Goal: Task Accomplishment & Management: Complete application form

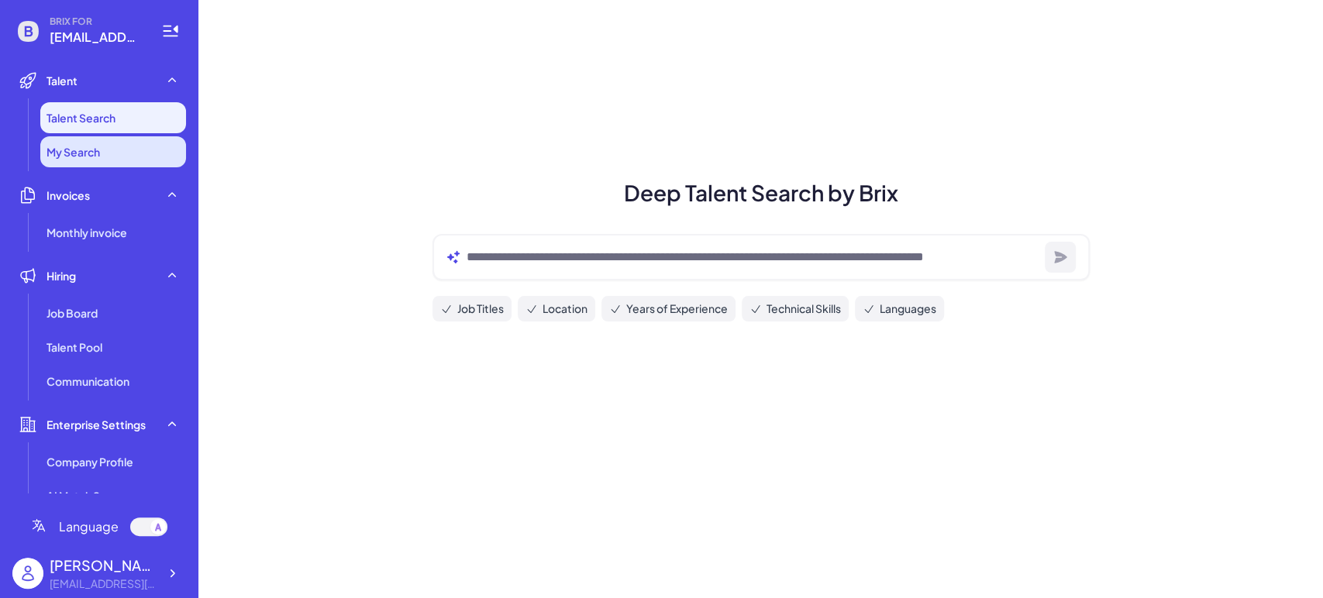
click at [91, 145] on span "My Search" at bounding box center [72, 151] width 53 height 15
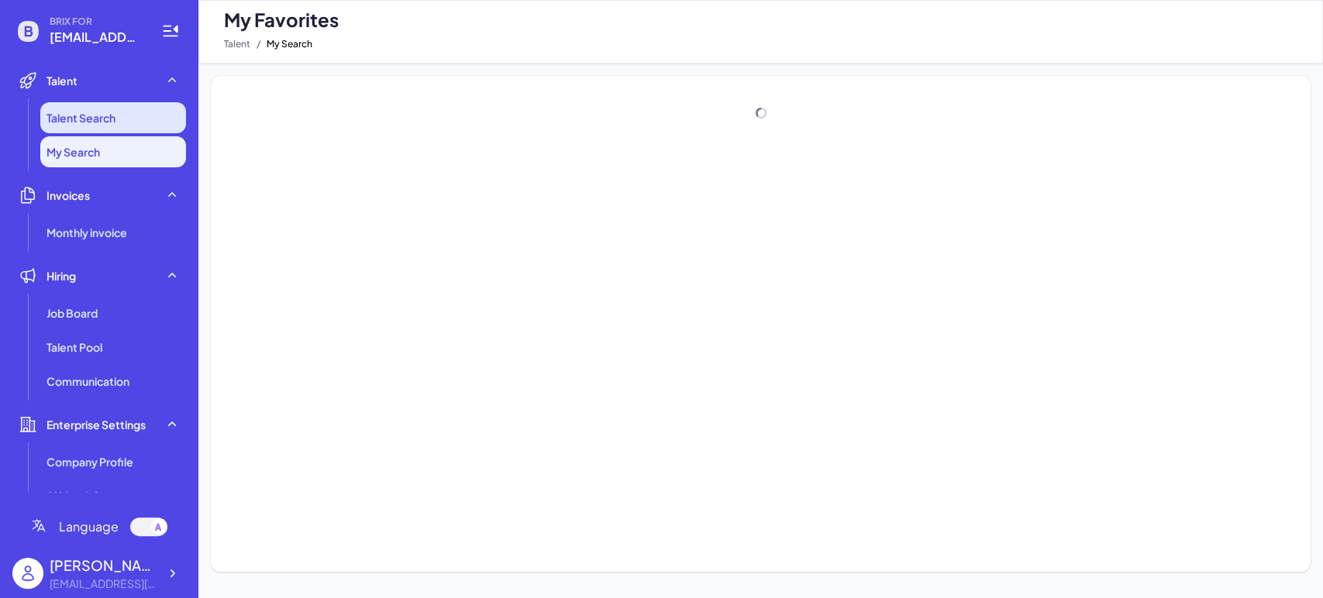
click at [105, 123] on span "Talent Search" at bounding box center [80, 117] width 69 height 15
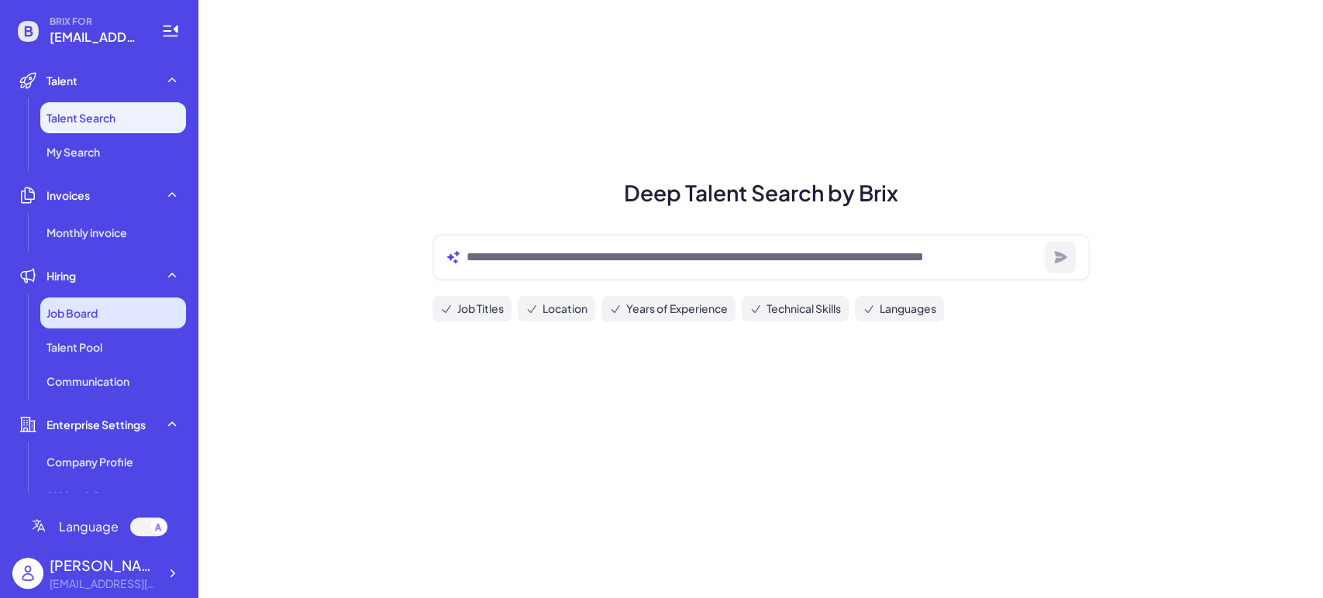
click at [100, 305] on div "Job Board" at bounding box center [113, 313] width 146 height 31
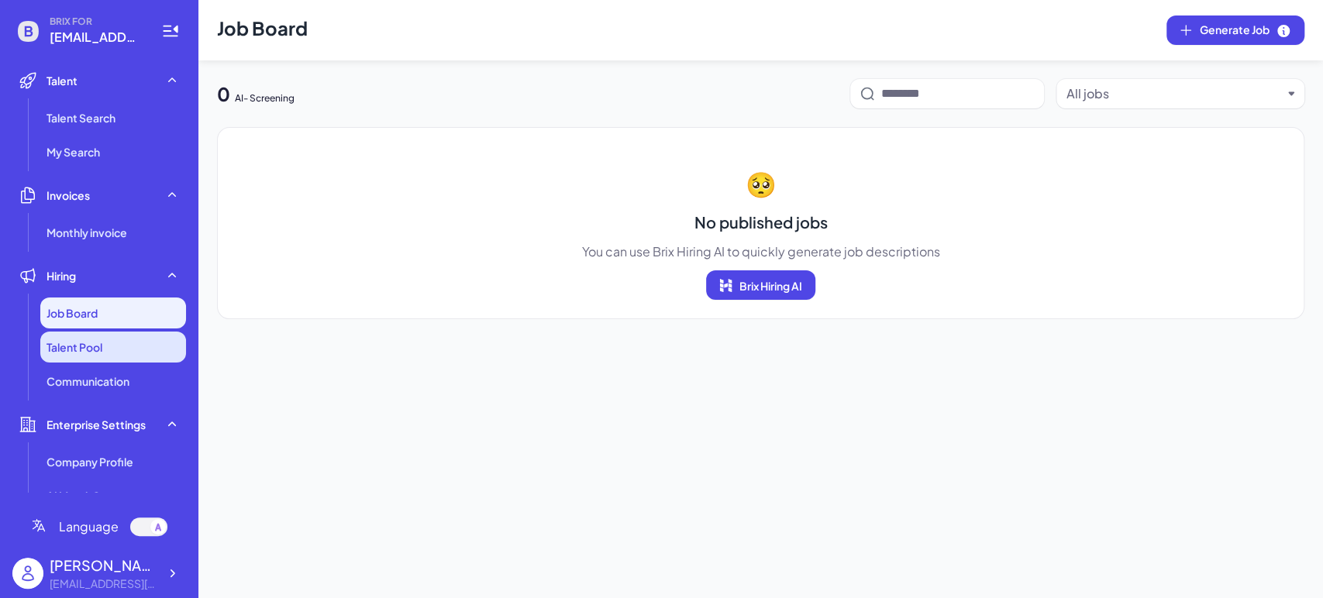
click at [93, 334] on li "Talent Pool" at bounding box center [113, 347] width 146 height 31
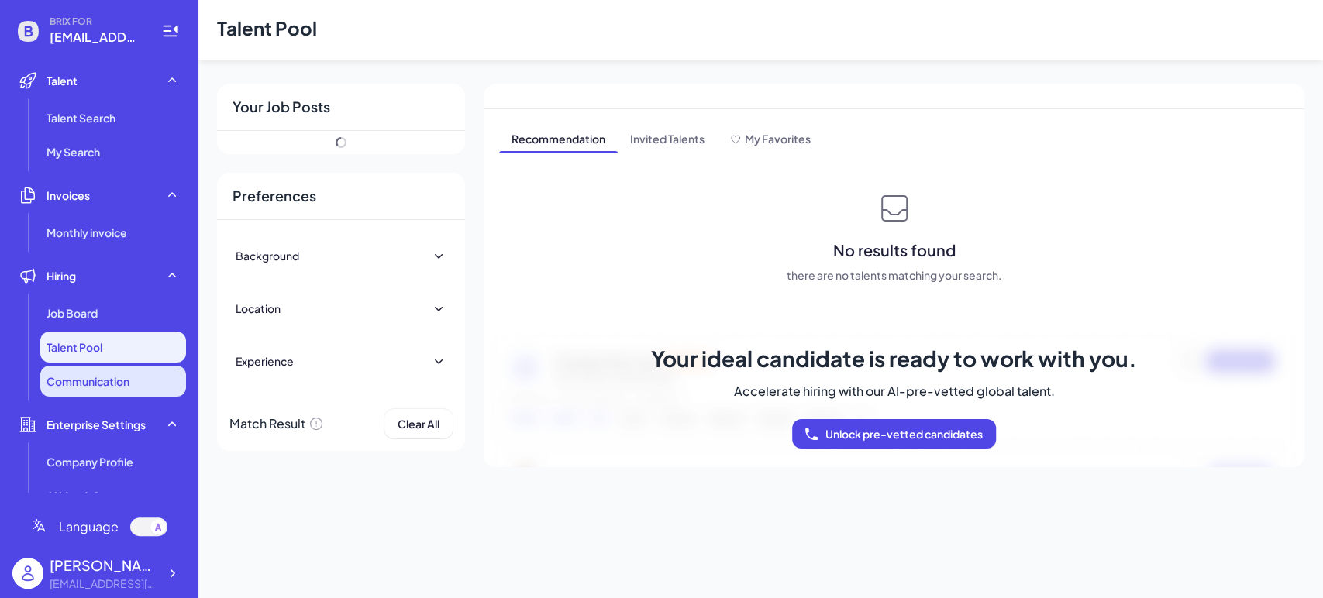
click at [113, 384] on span "Communication" at bounding box center [87, 381] width 83 height 15
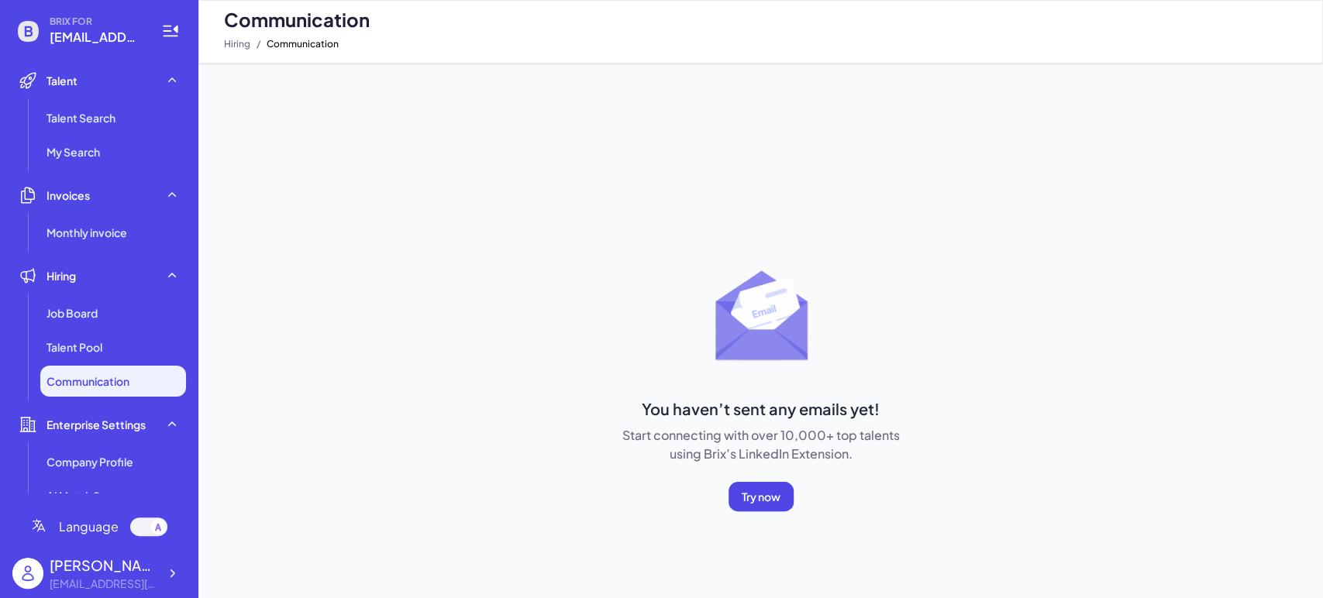
scroll to position [22, 0]
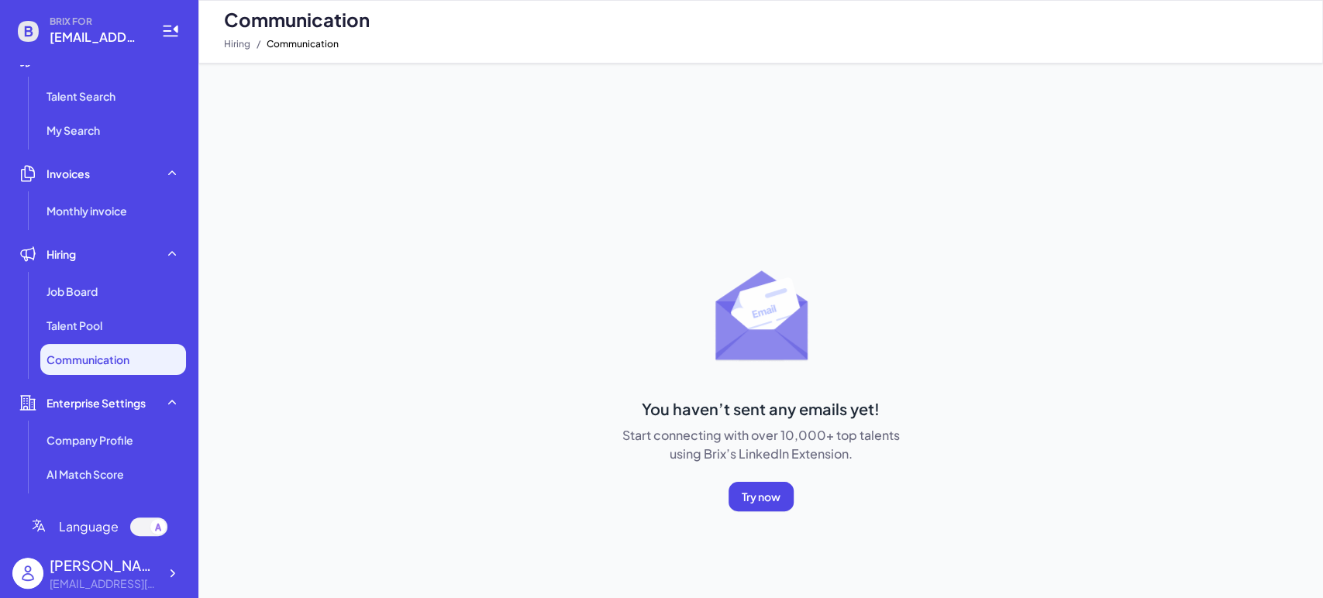
click at [93, 422] on li "Enterprise Settings Company Profile AI Match Score" at bounding box center [99, 438] width 174 height 102
click at [93, 443] on span "Company Profile" at bounding box center [89, 439] width 87 height 15
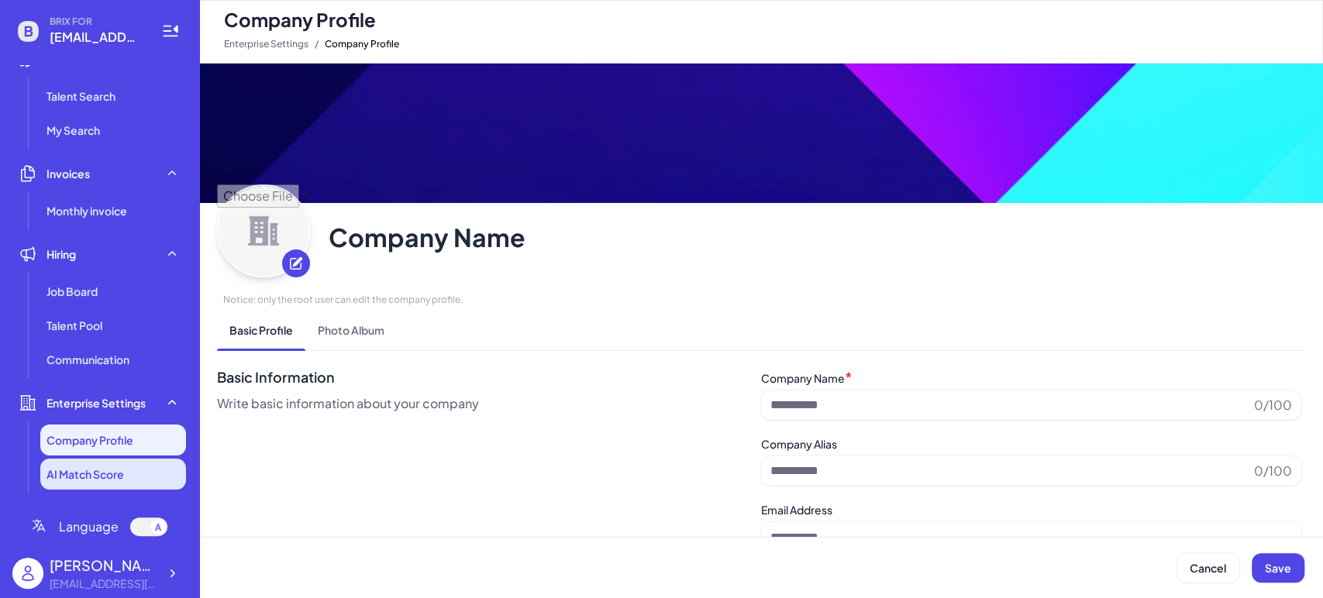
click at [102, 472] on span "AI Match Score" at bounding box center [84, 474] width 77 height 15
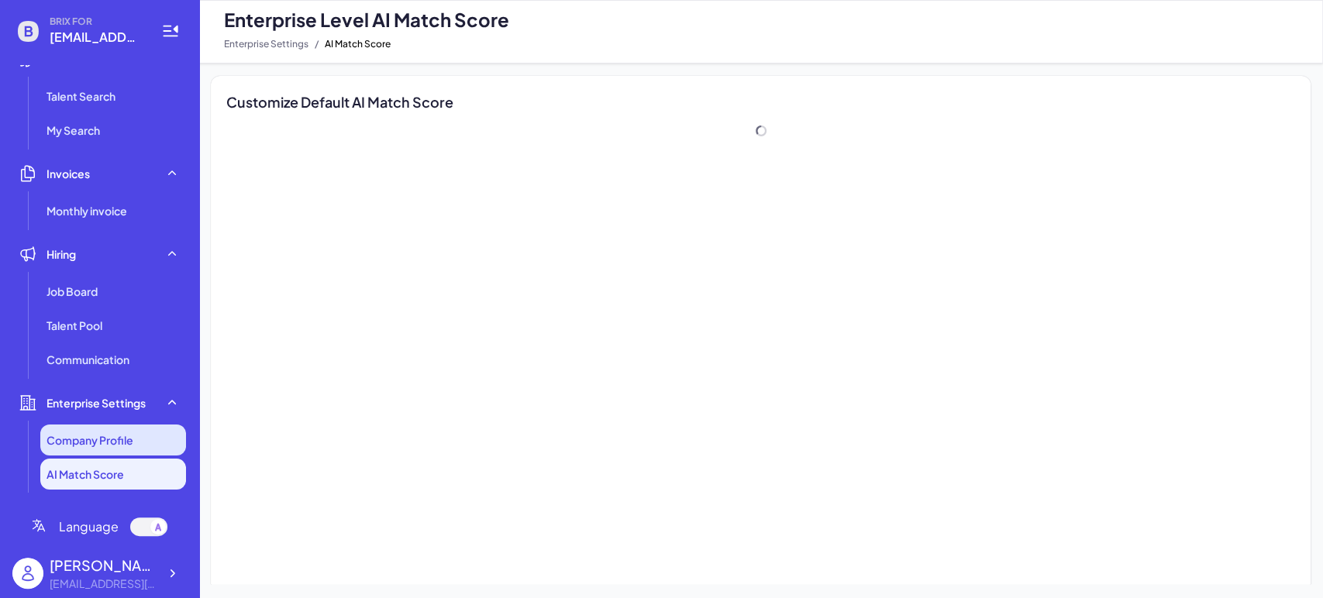
click at [108, 435] on span "Company Profile" at bounding box center [89, 439] width 87 height 15
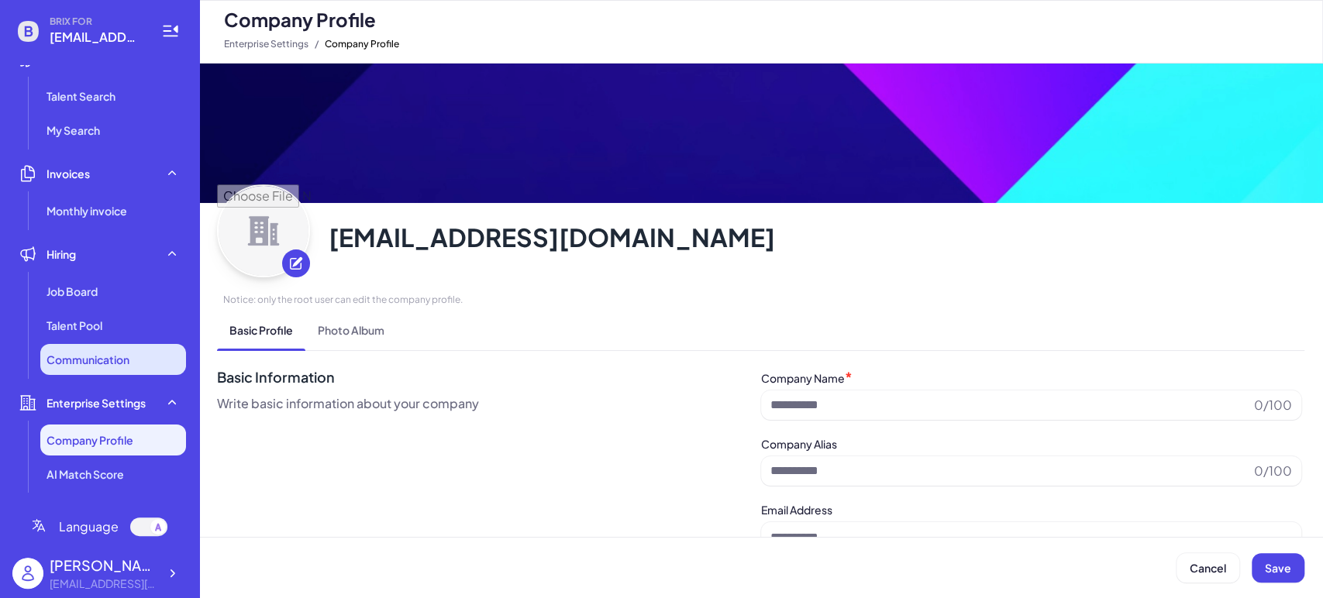
click at [110, 359] on span "Communication" at bounding box center [87, 359] width 83 height 15
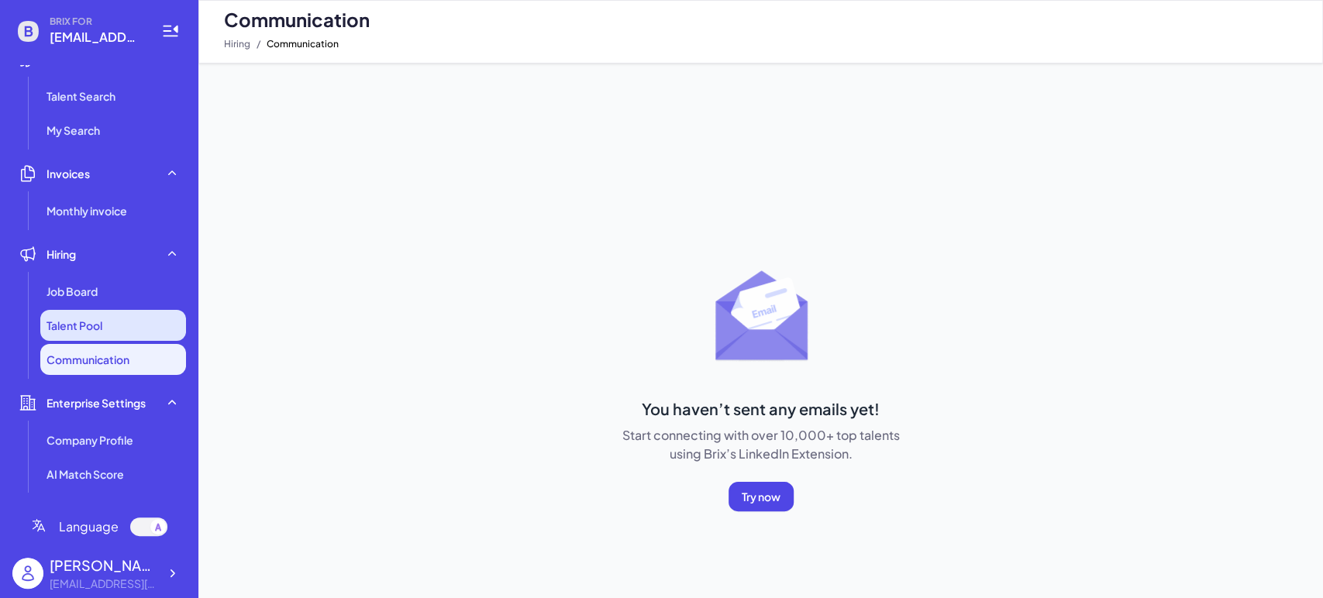
click at [102, 318] on span "Talent Pool" at bounding box center [74, 325] width 56 height 15
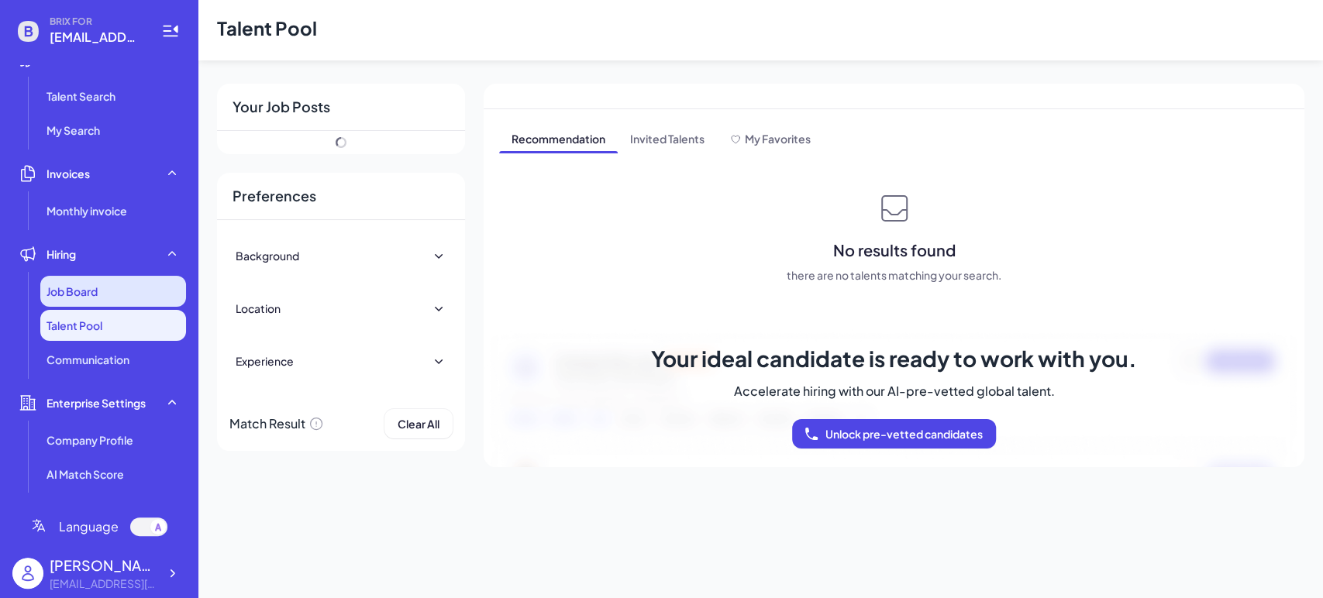
click at [105, 295] on div "Job Board" at bounding box center [113, 291] width 146 height 31
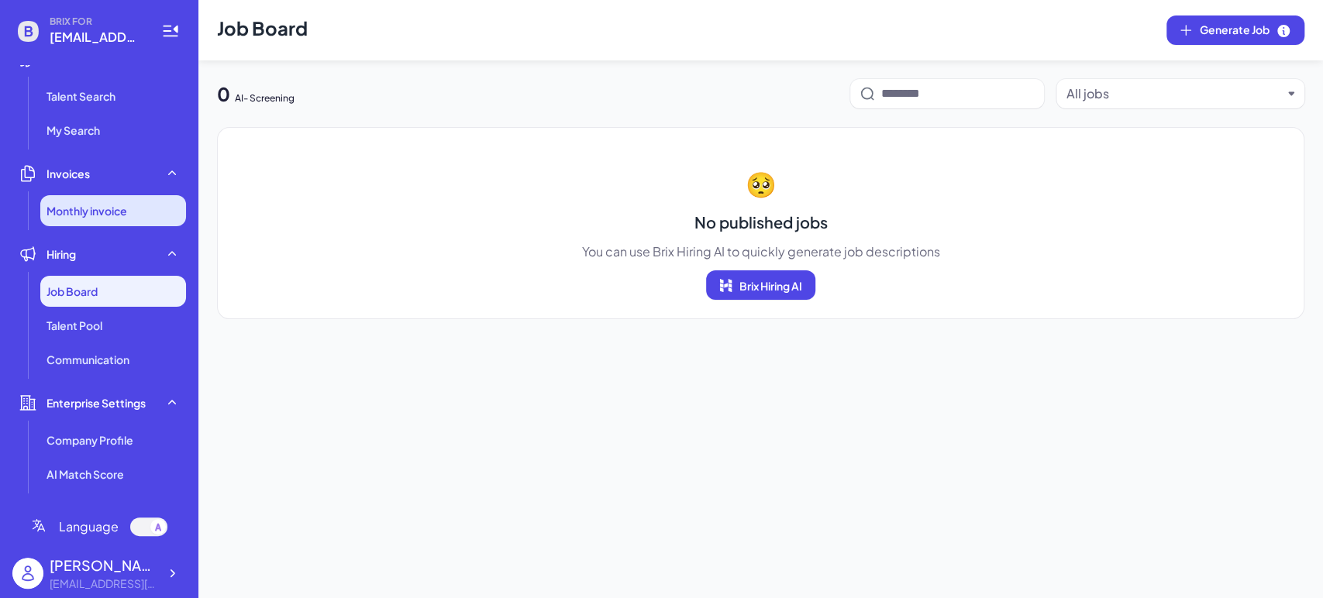
click at [108, 203] on span "Monthly invoice" at bounding box center [86, 210] width 81 height 15
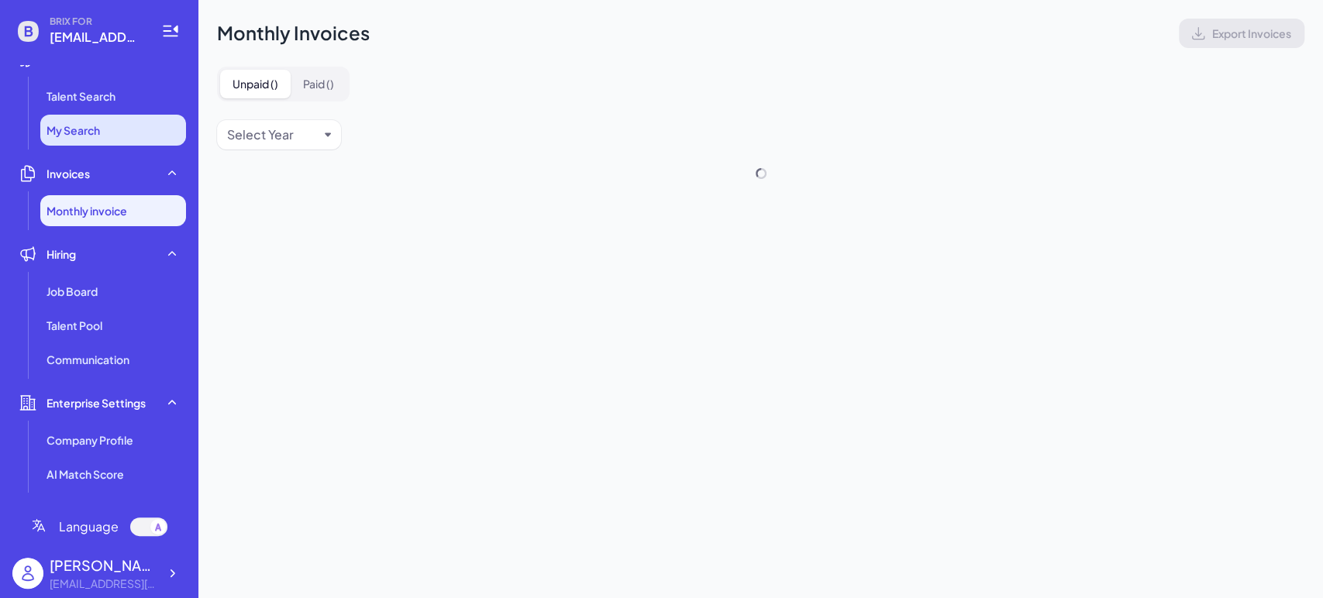
click at [105, 137] on li "My Search" at bounding box center [113, 130] width 146 height 31
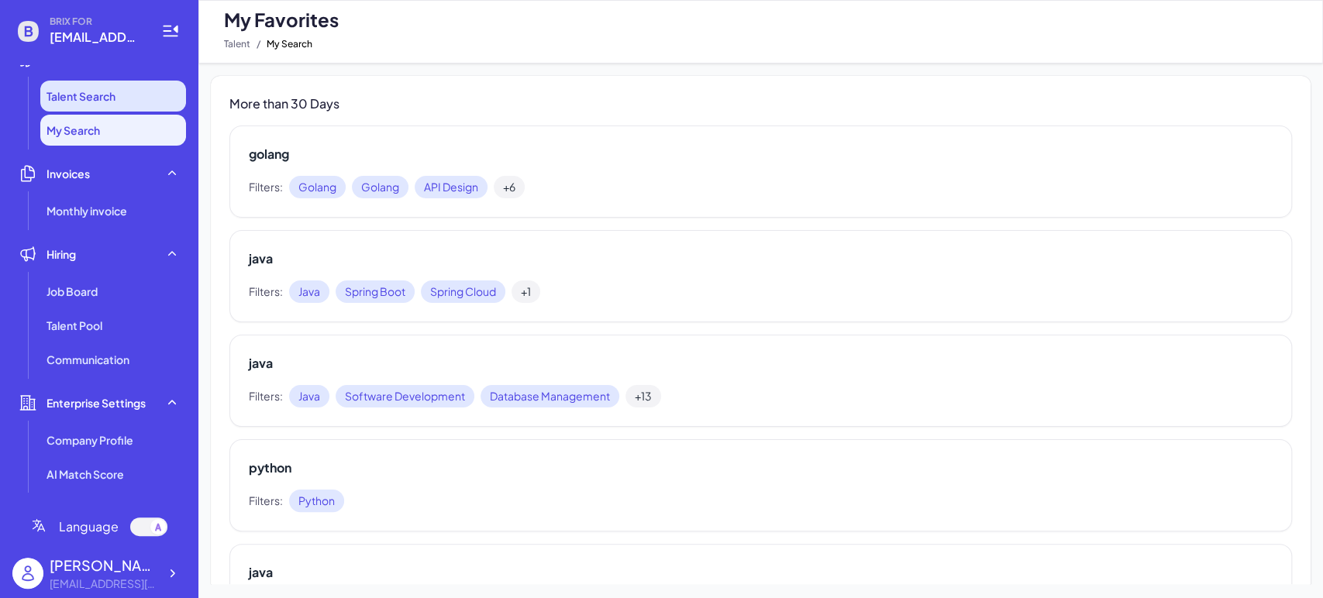
click at [112, 92] on span "Talent Search" at bounding box center [80, 95] width 69 height 15
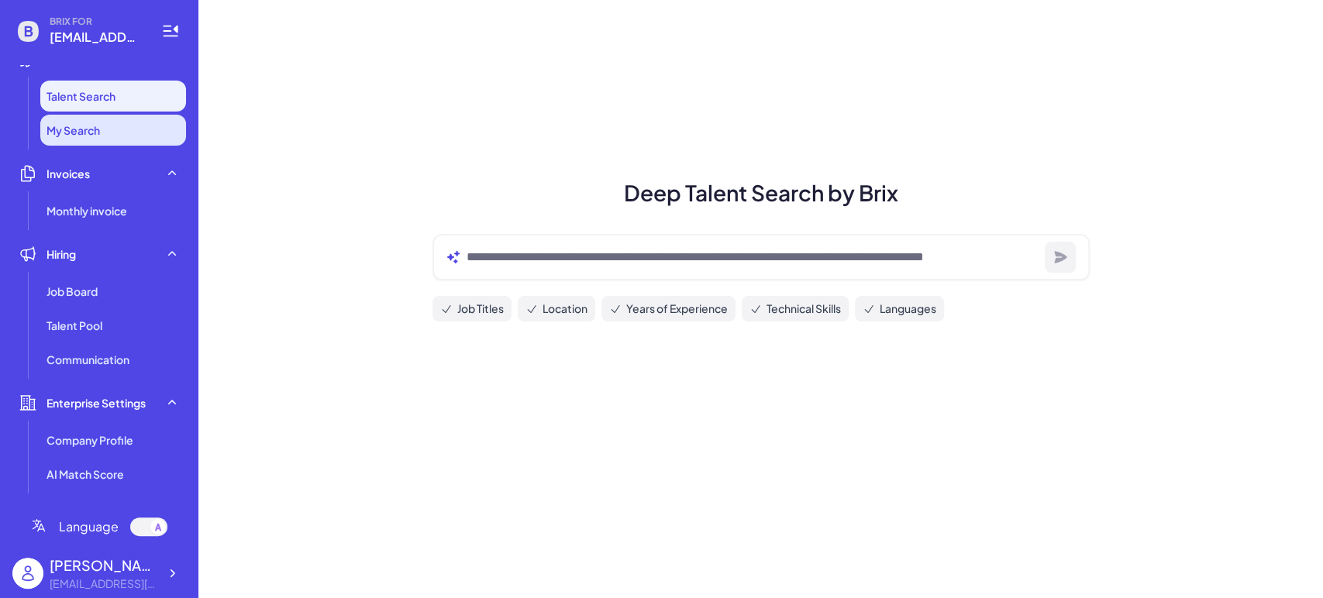
click at [92, 129] on span "My Search" at bounding box center [72, 129] width 53 height 15
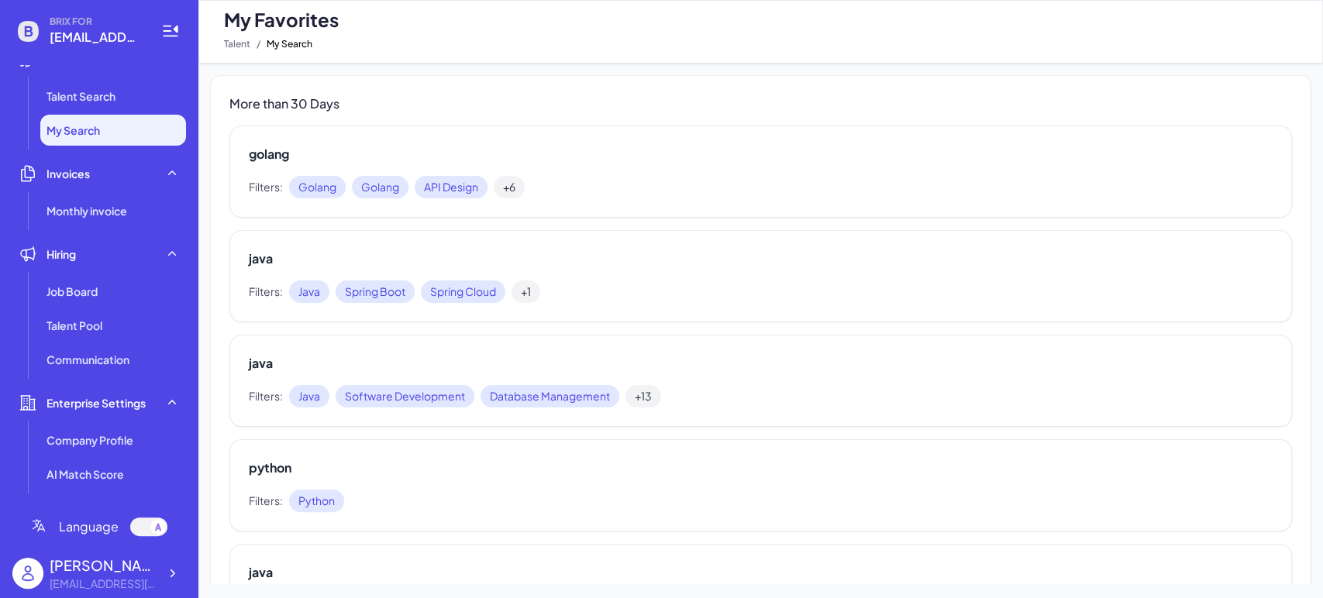
click at [97, 226] on ul "Talent Talent Search My Search Invoices Monthly invoice Hiring Job Board Talent…" at bounding box center [99, 279] width 174 height 428
click at [93, 203] on span "Monthly invoice" at bounding box center [86, 210] width 81 height 15
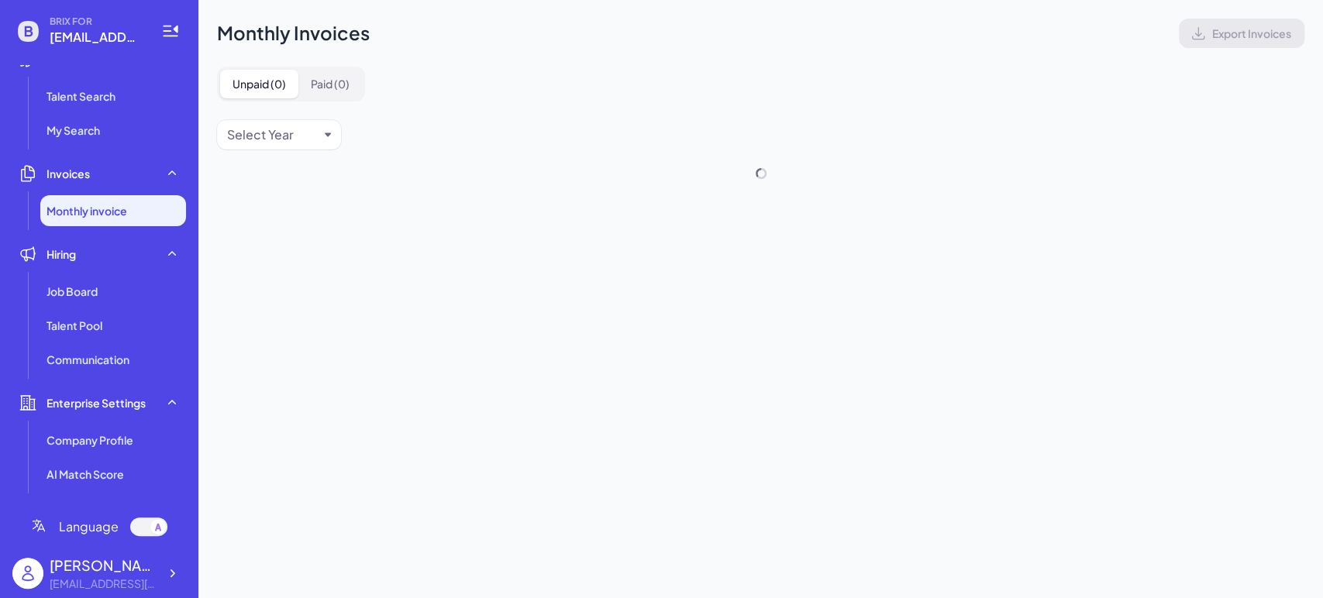
click at [74, 308] on ul "Job Board Talent Pool Communication" at bounding box center [99, 325] width 174 height 99
click at [85, 297] on span "Job Board" at bounding box center [71, 291] width 51 height 15
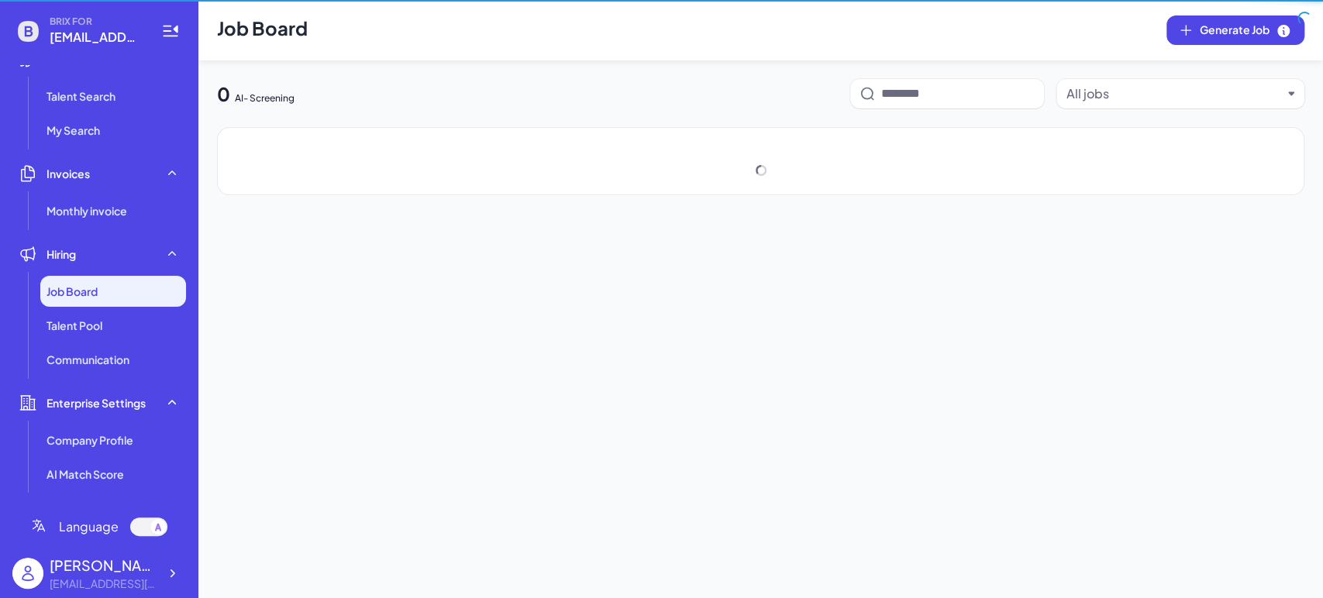
click at [91, 343] on ul "Job Board Talent Pool Communication" at bounding box center [99, 325] width 174 height 99
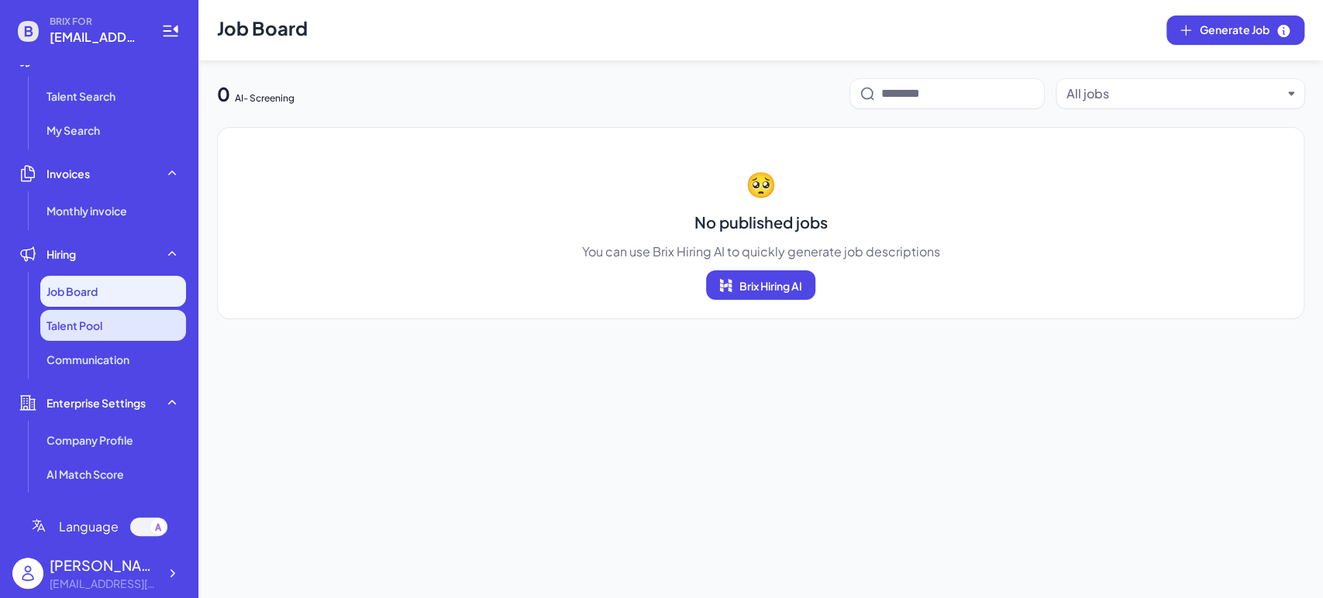
click at [98, 333] on li "Talent Pool" at bounding box center [113, 325] width 146 height 31
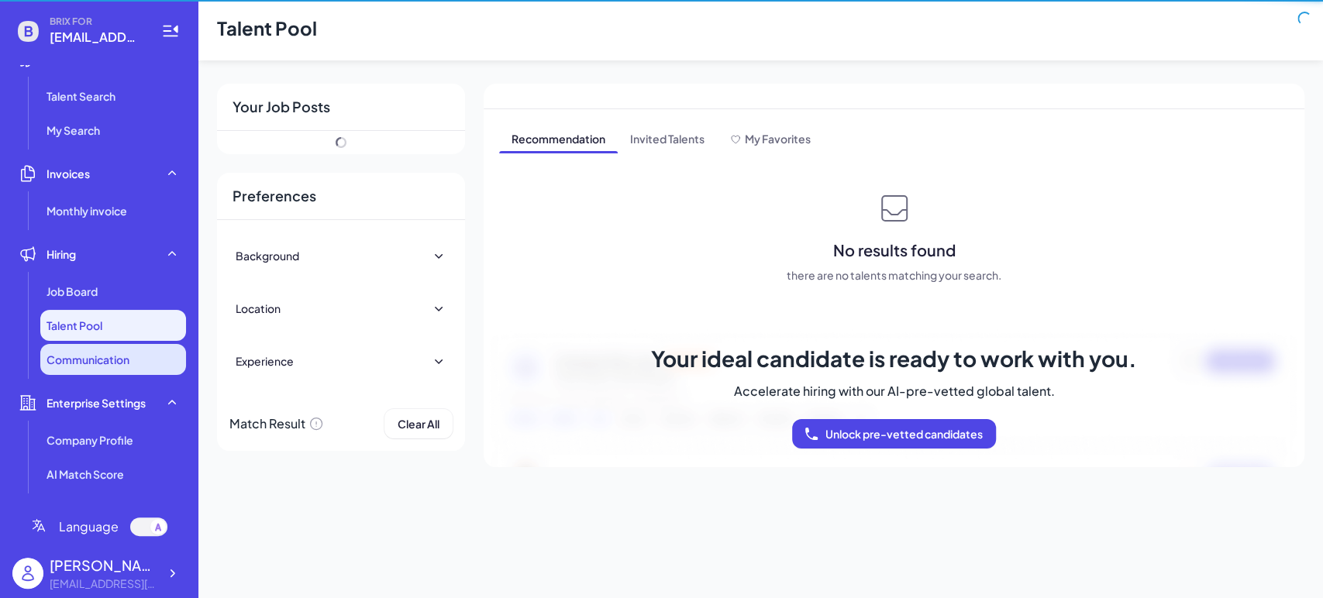
click at [99, 374] on li "Communication" at bounding box center [113, 359] width 146 height 31
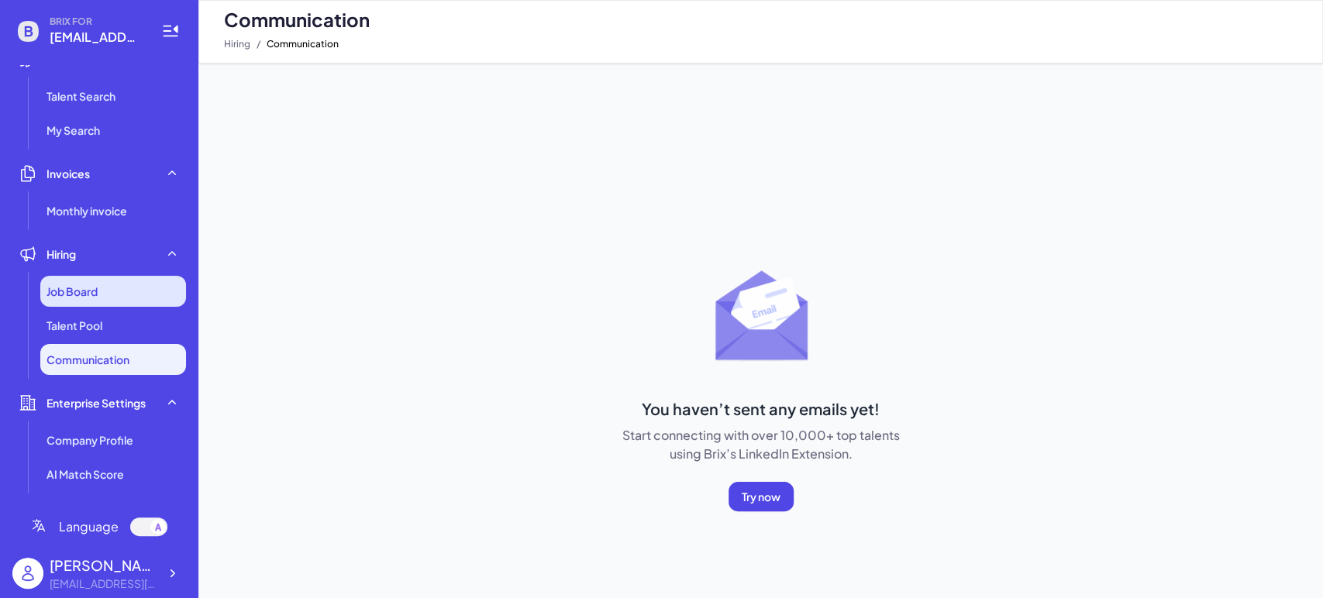
click at [121, 284] on div "Job Board" at bounding box center [113, 291] width 146 height 31
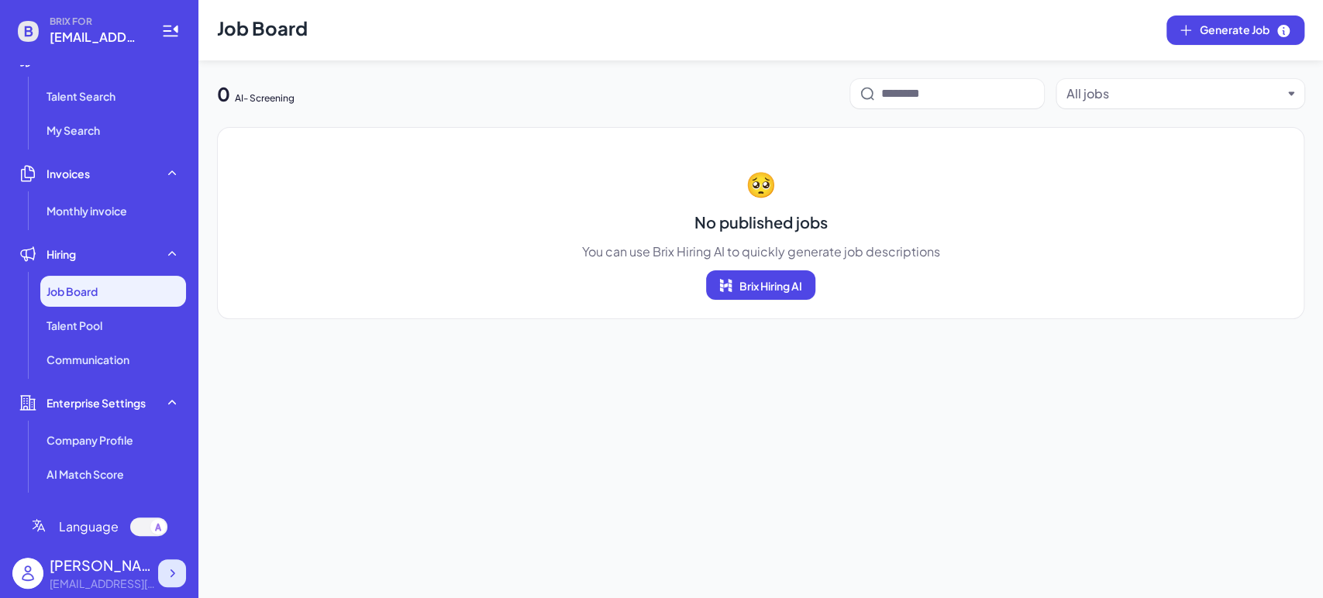
click at [165, 575] on icon at bounding box center [171, 573] width 15 height 15
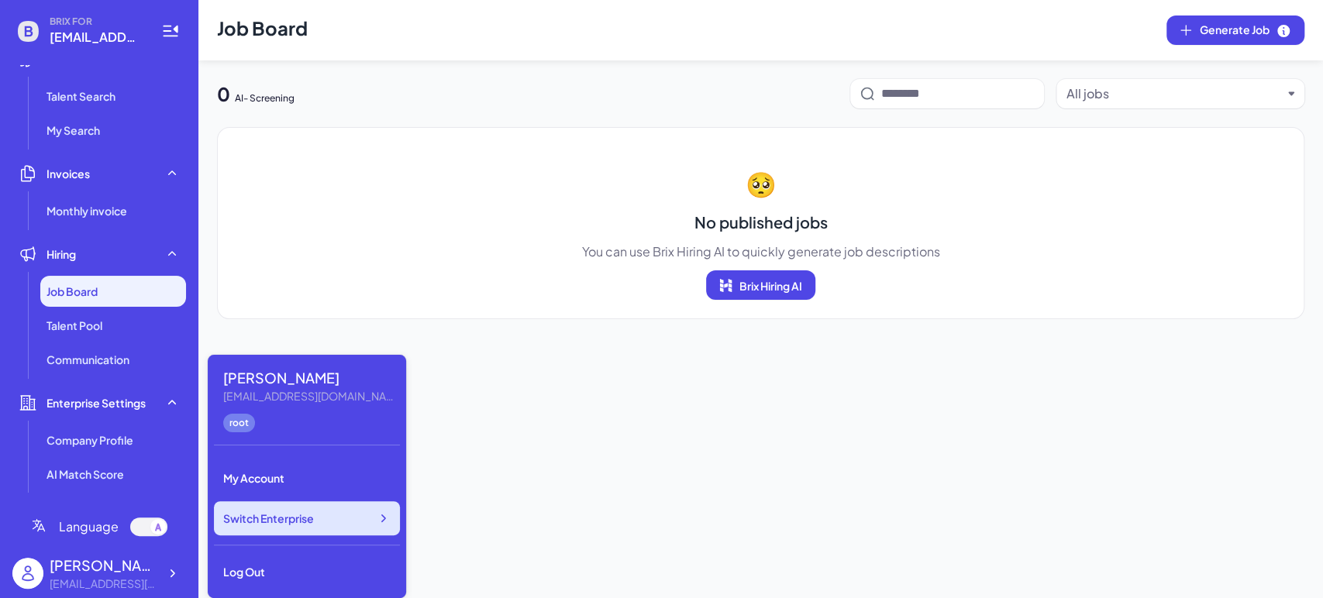
click at [299, 530] on div "Switch Enterprise" at bounding box center [307, 518] width 186 height 34
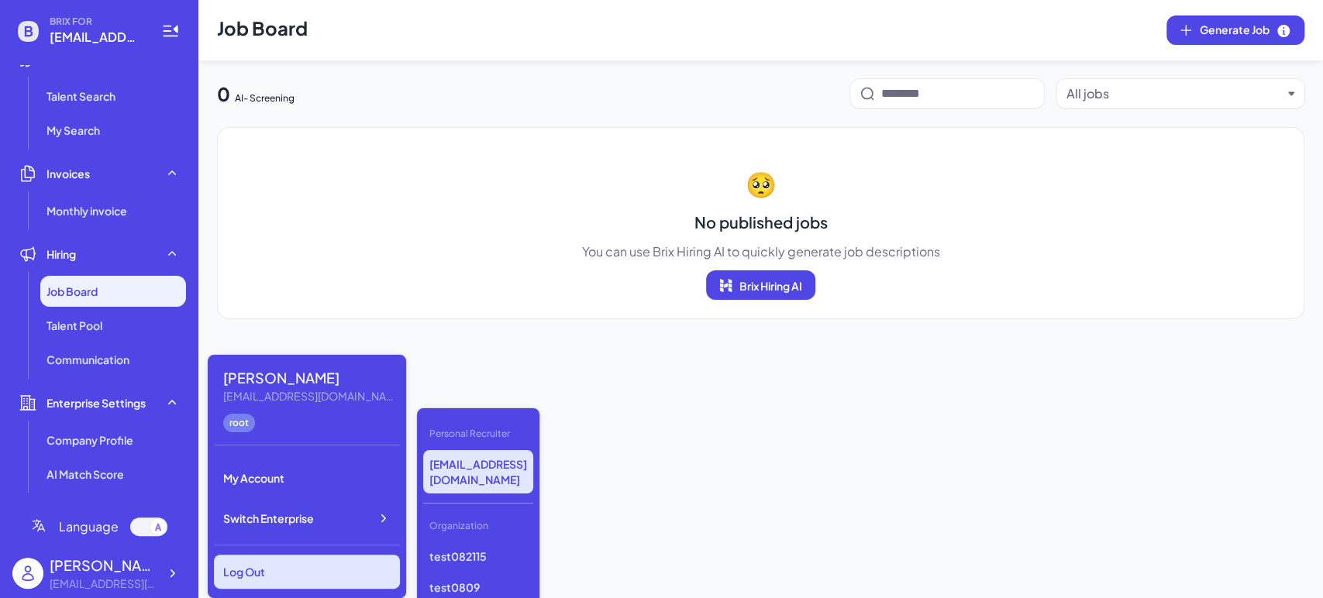
click at [294, 565] on div "Log Out" at bounding box center [307, 572] width 186 height 34
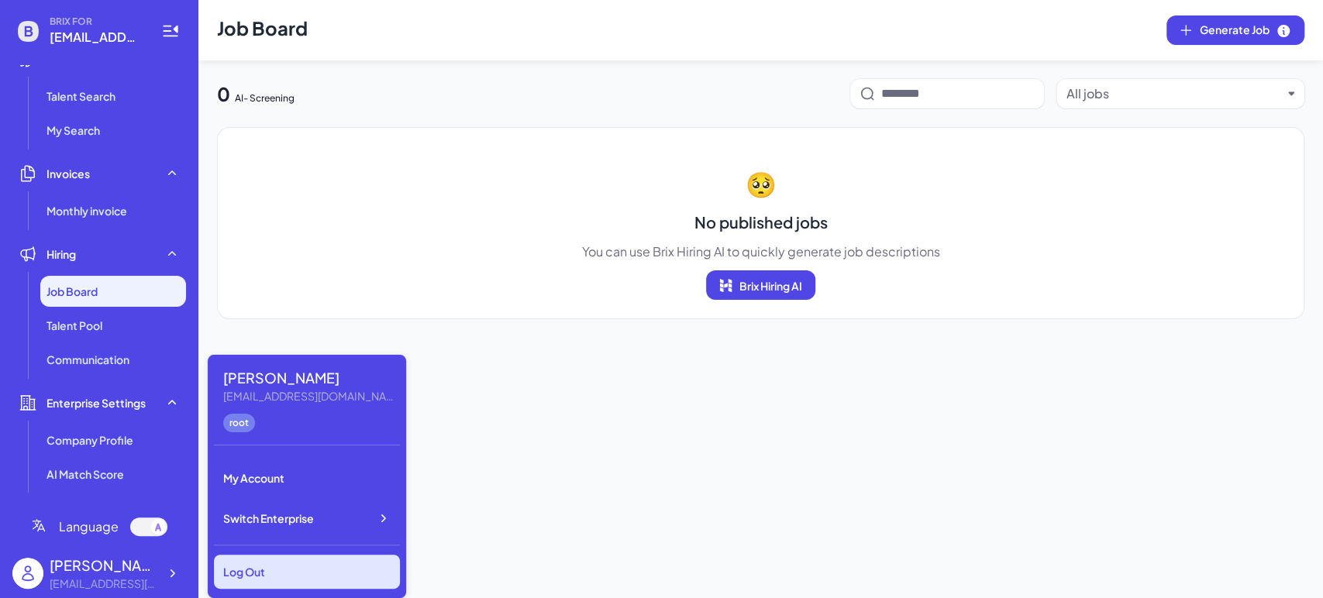
click at [354, 578] on div "Log Out" at bounding box center [307, 572] width 186 height 34
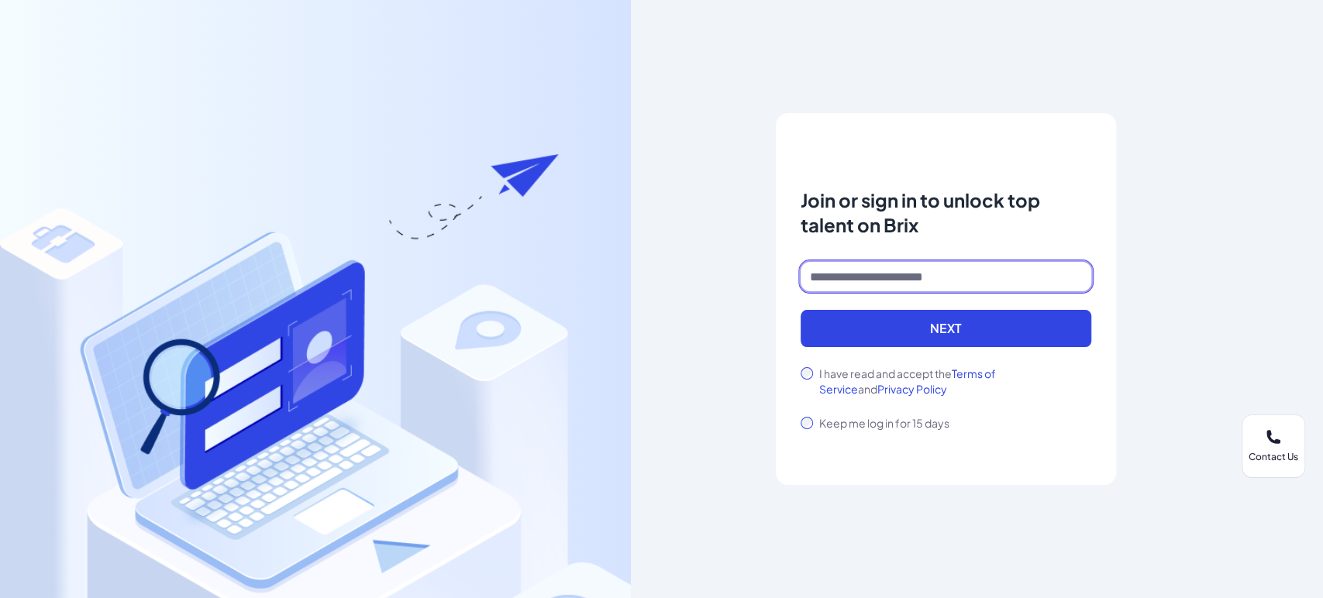
click at [834, 269] on input at bounding box center [946, 276] width 291 height 29
type input "**********"
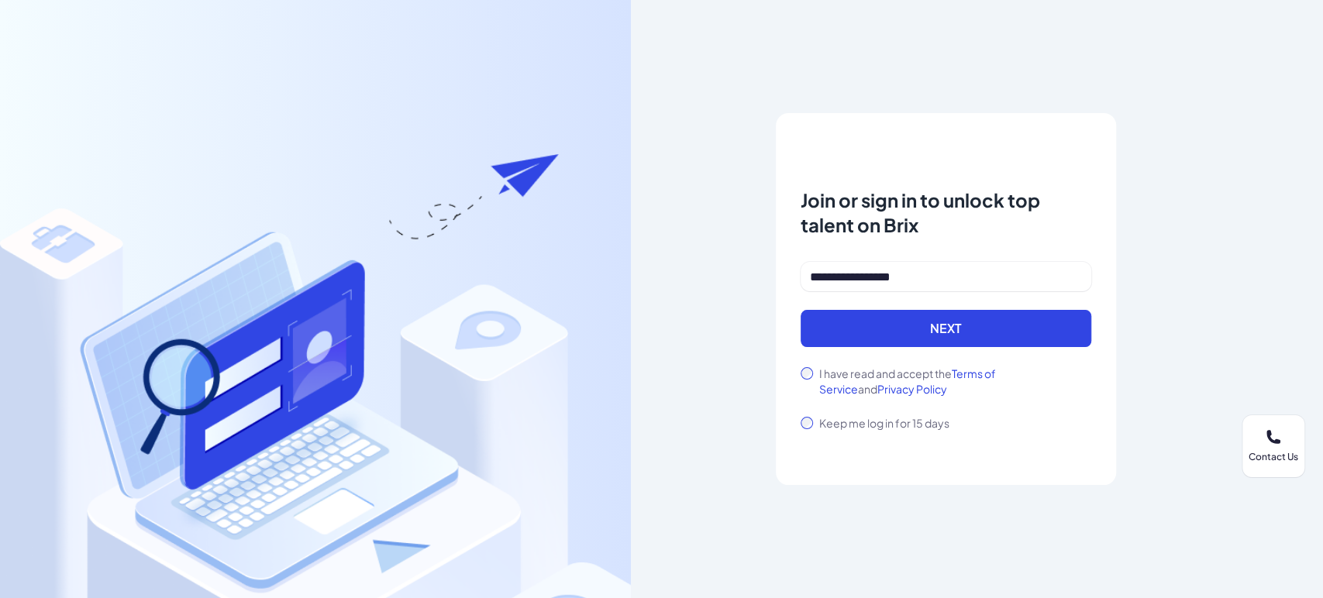
drag, startPoint x: 856, startPoint y: 379, endPoint x: 859, endPoint y: 361, distance: 18.1
click at [856, 379] on label "I have read and accept the Terms of Service and Privacy Policy" at bounding box center [955, 381] width 272 height 31
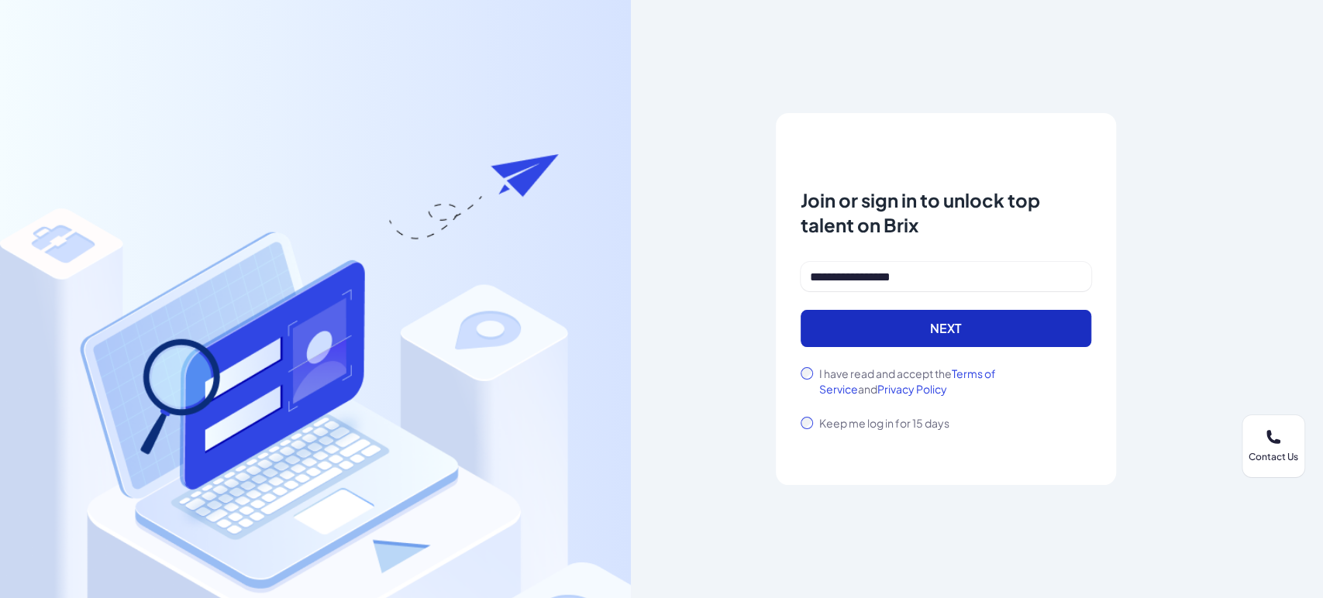
click at [871, 334] on button "Next" at bounding box center [946, 328] width 291 height 37
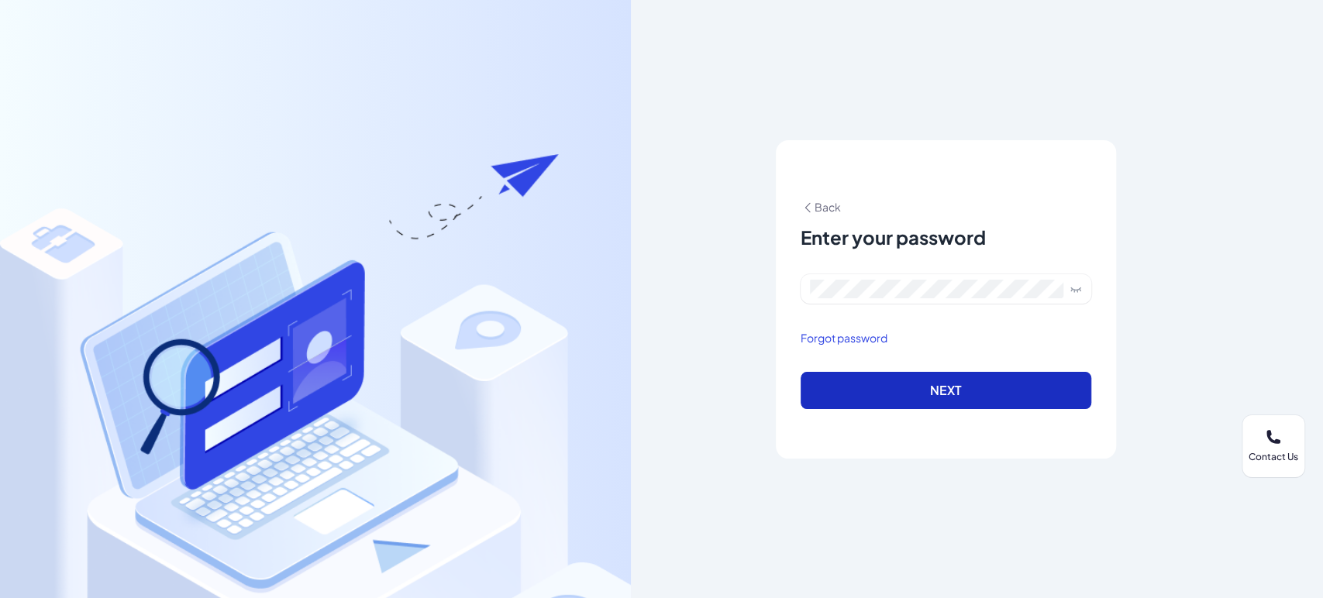
click at [902, 382] on button "Next" at bounding box center [946, 390] width 291 height 37
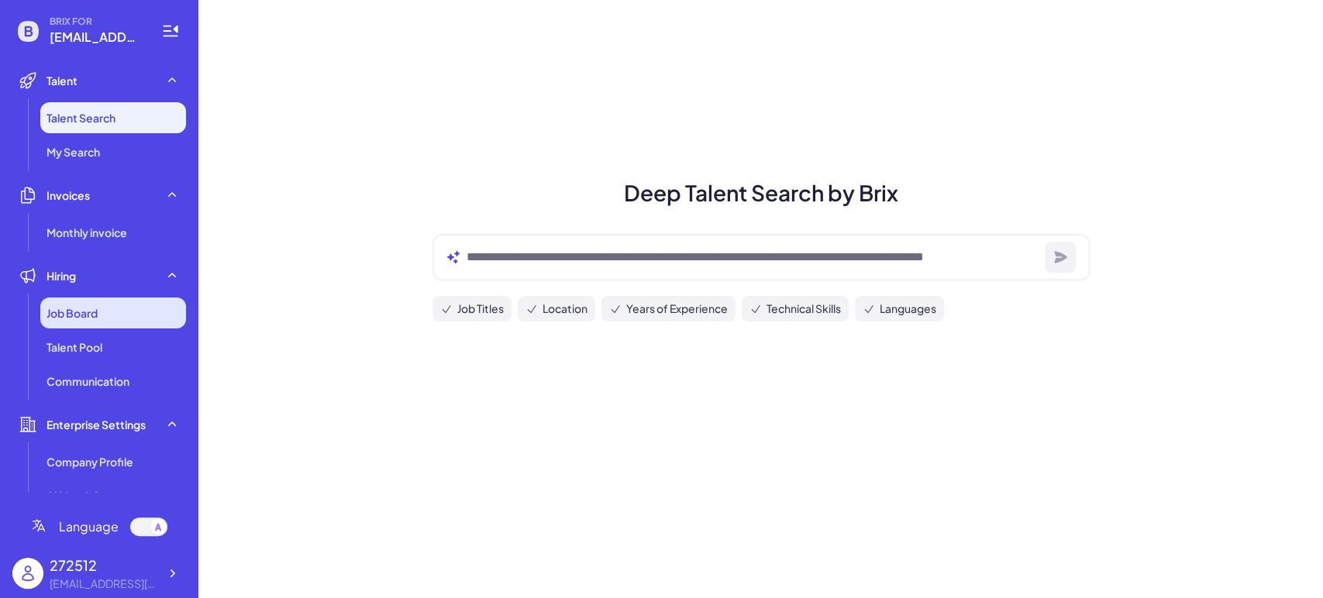
click at [127, 322] on div "Job Board" at bounding box center [113, 313] width 146 height 31
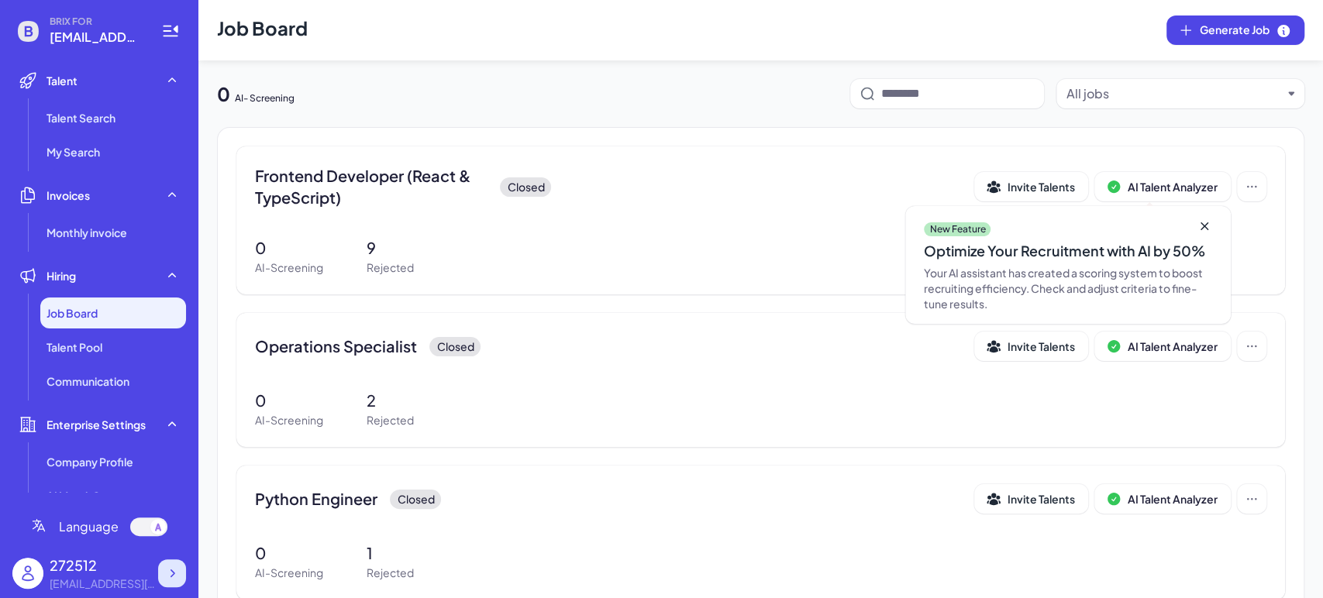
click at [179, 570] on div at bounding box center [172, 574] width 28 height 28
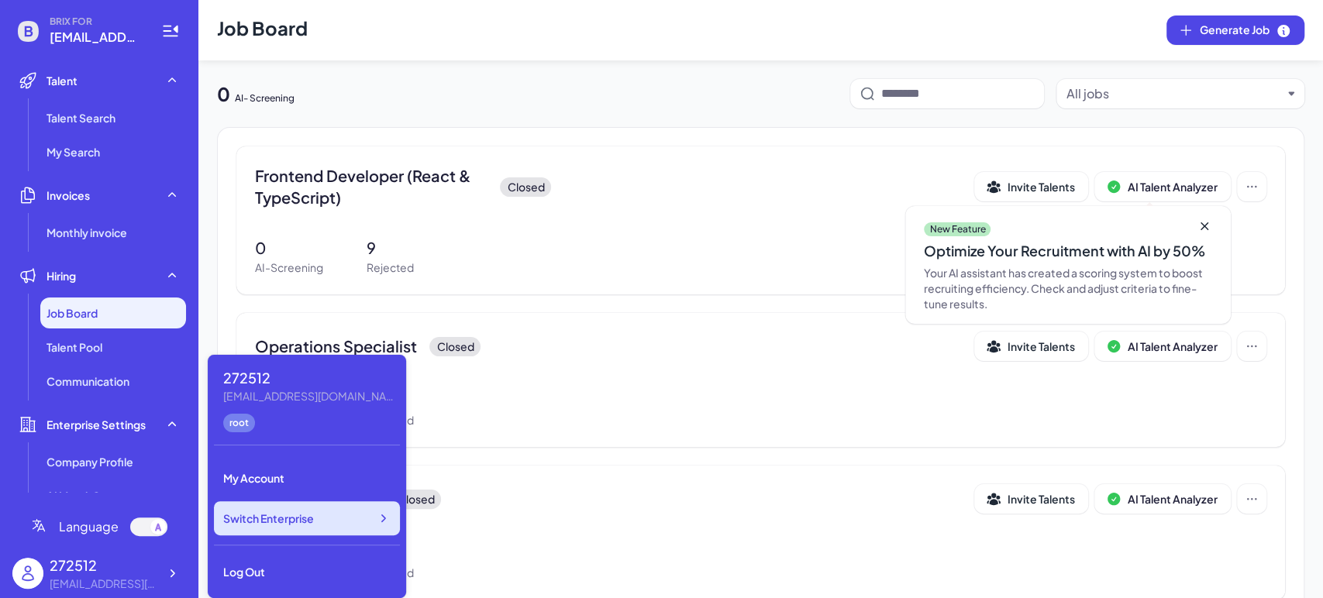
click at [372, 528] on div "Switch Enterprise" at bounding box center [307, 518] width 186 height 34
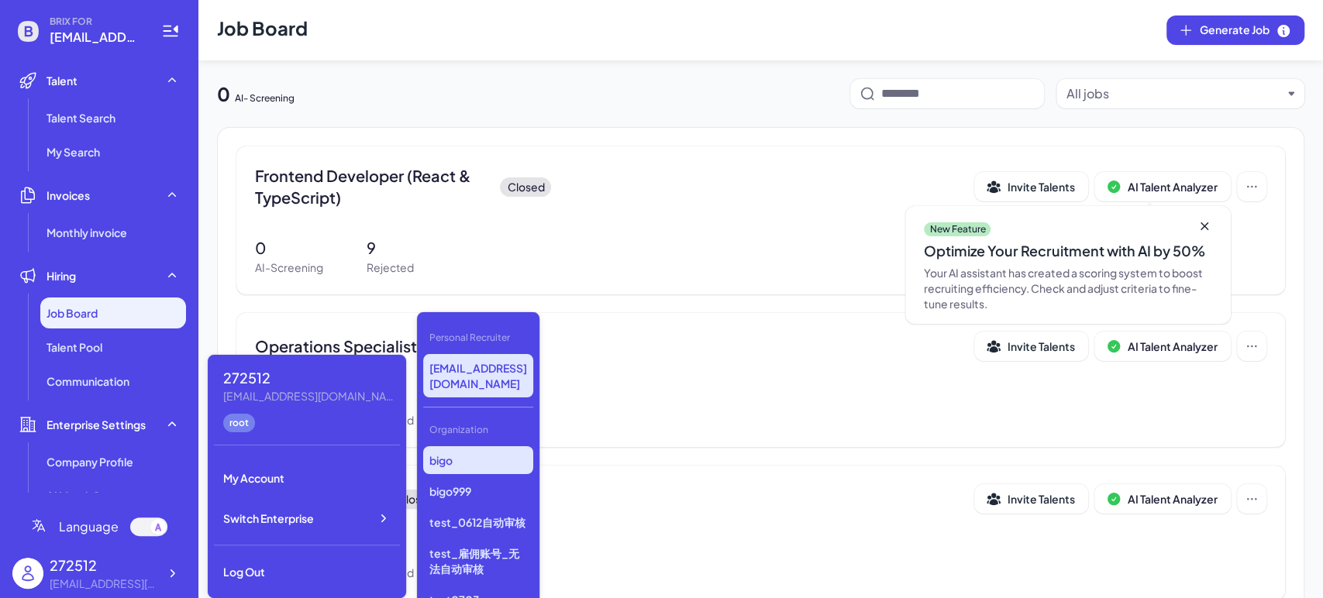
click at [496, 446] on p "bigo" at bounding box center [478, 460] width 110 height 28
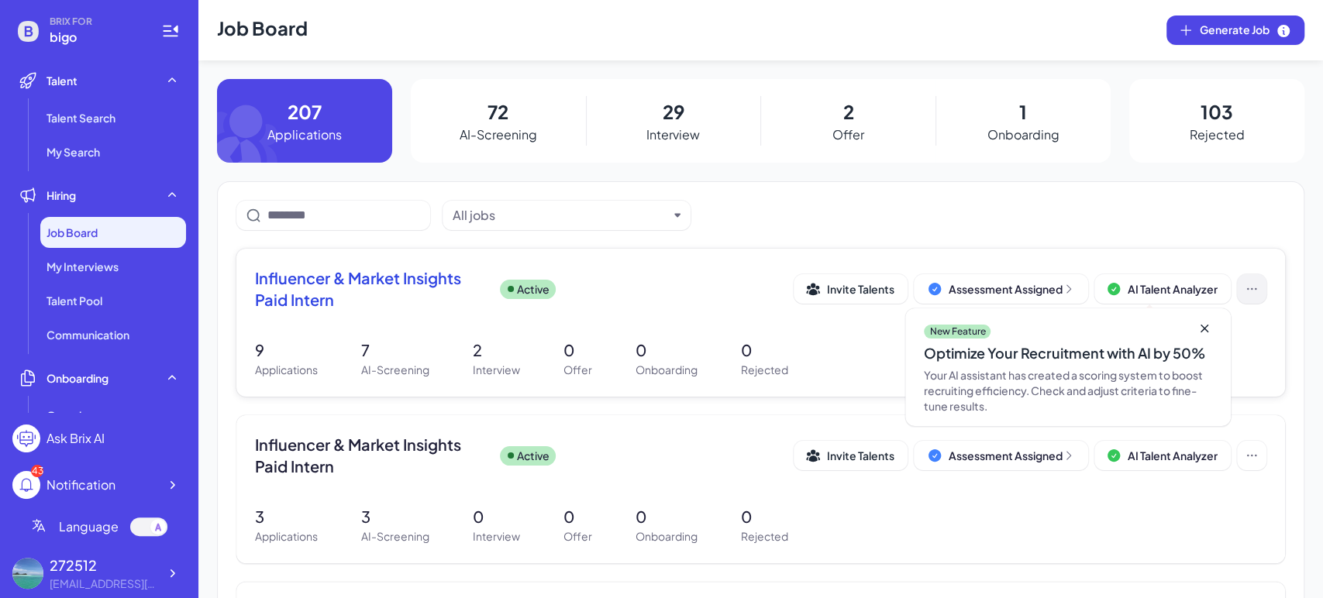
click at [1246, 284] on icon at bounding box center [1251, 288] width 15 height 15
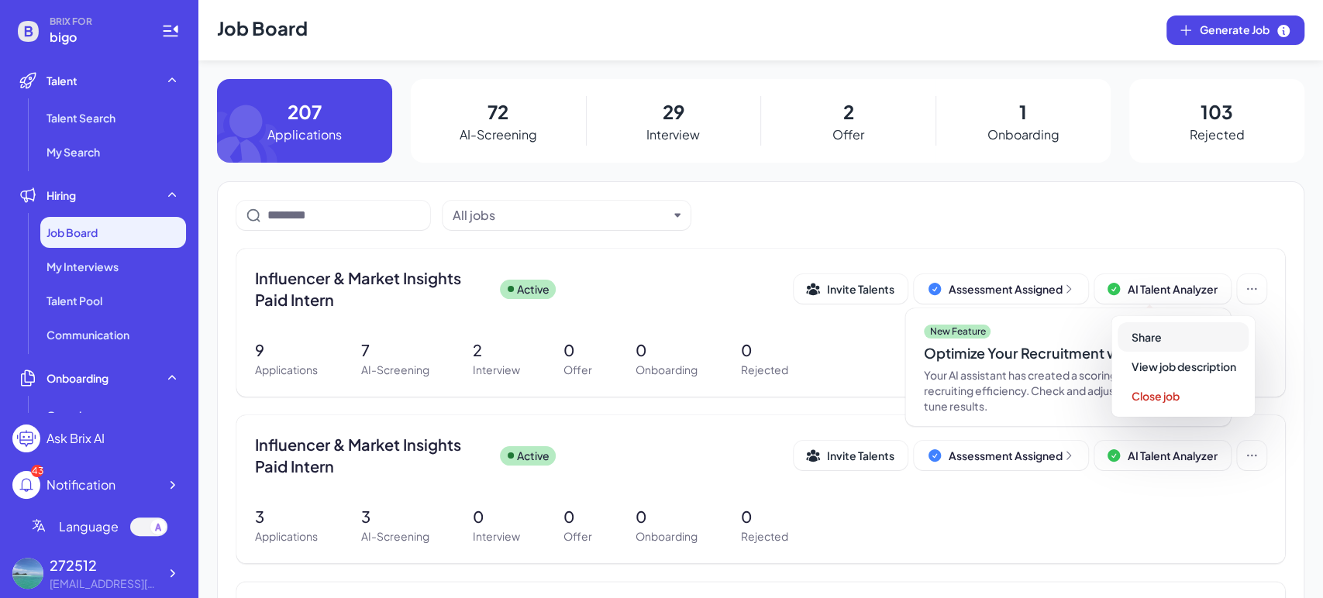
click at [1213, 325] on button "Share" at bounding box center [1183, 336] width 131 height 29
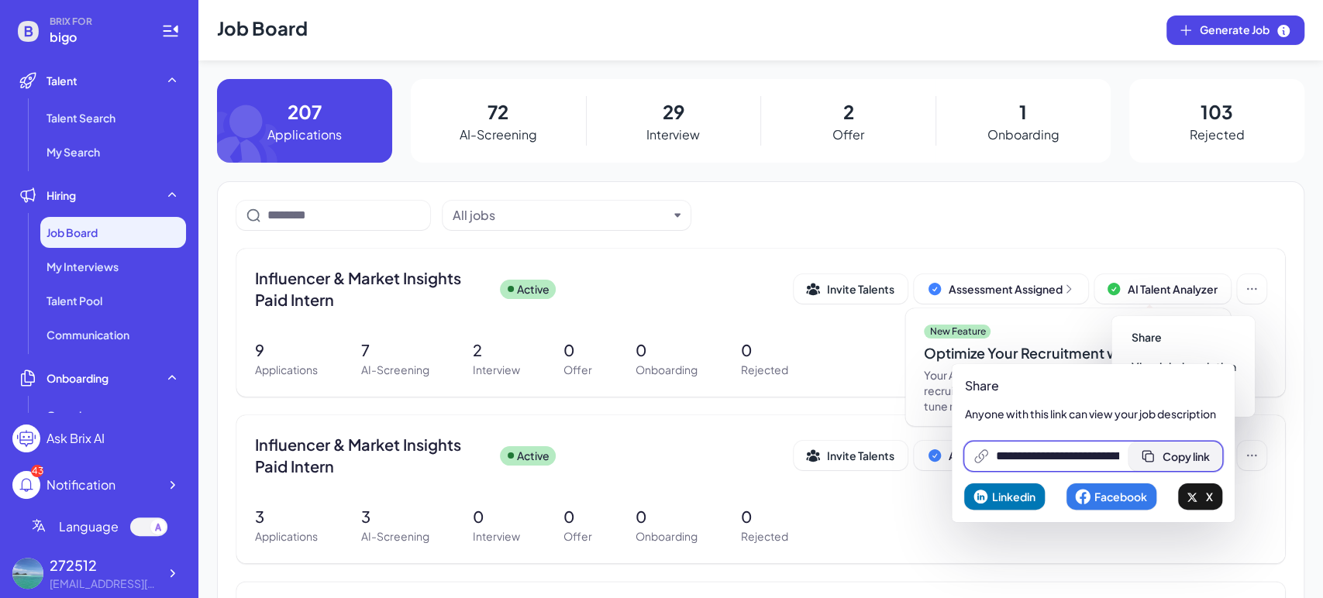
click at [1198, 448] on button "Copy link" at bounding box center [1175, 456] width 94 height 29
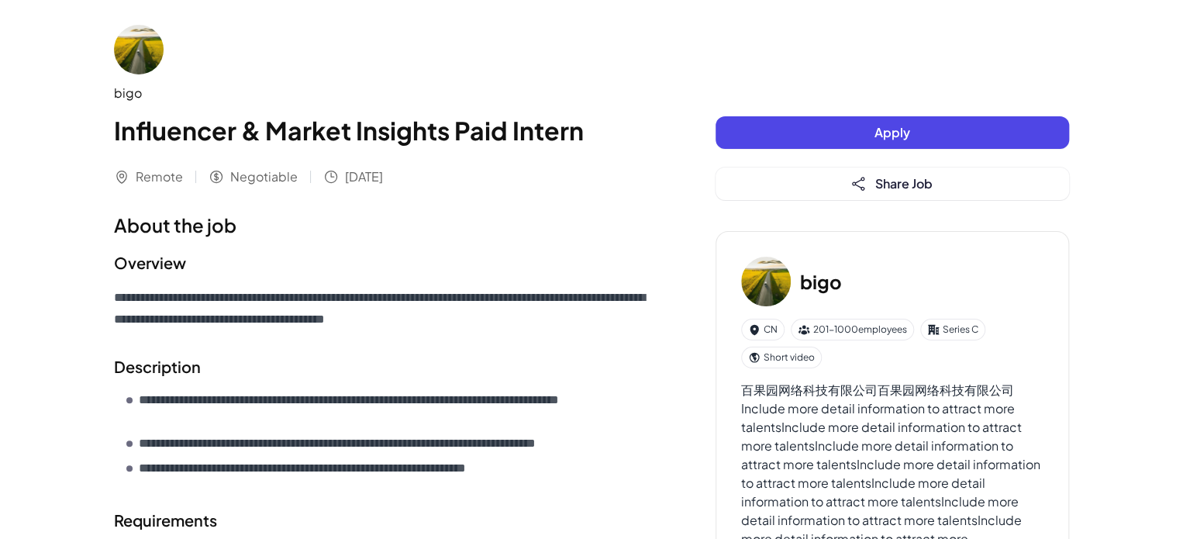
click at [835, 133] on button "Apply" at bounding box center [891, 132] width 353 height 33
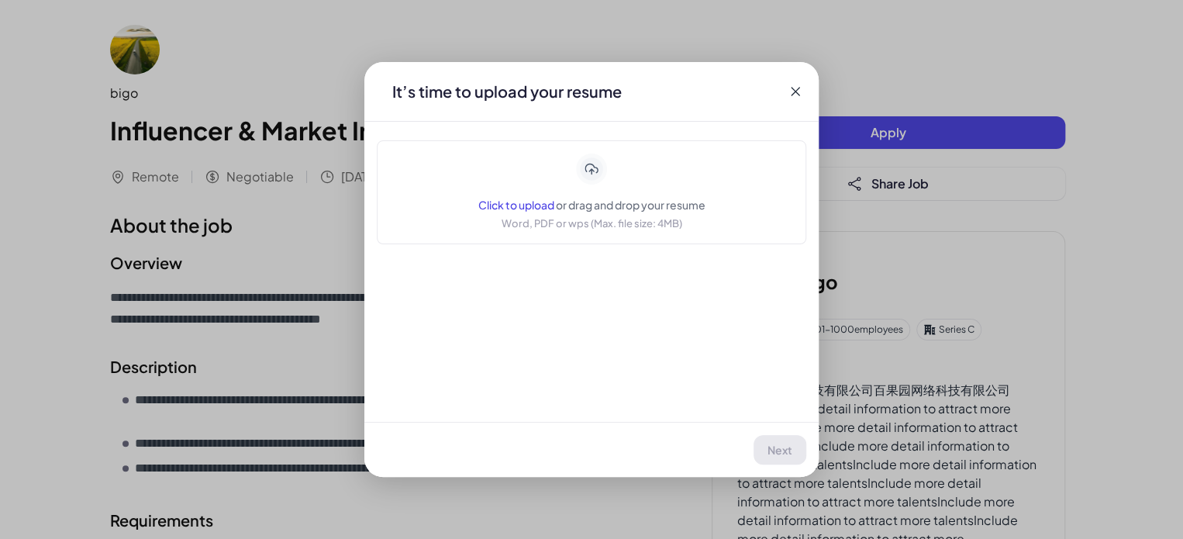
click at [534, 208] on span "Click to upload" at bounding box center [516, 205] width 76 height 14
click at [529, 208] on span "Click to upload" at bounding box center [516, 205] width 76 height 14
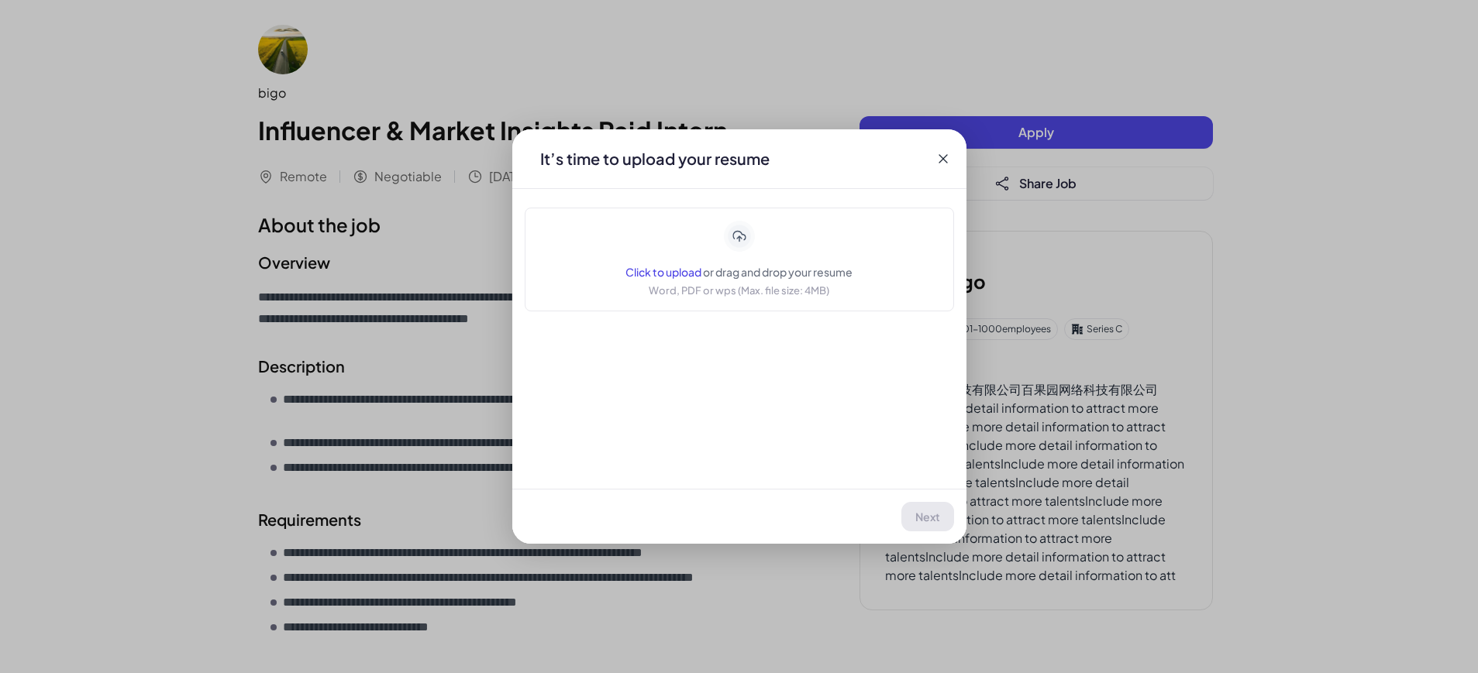
click at [666, 270] on span "Click to upload" at bounding box center [663, 272] width 76 height 14
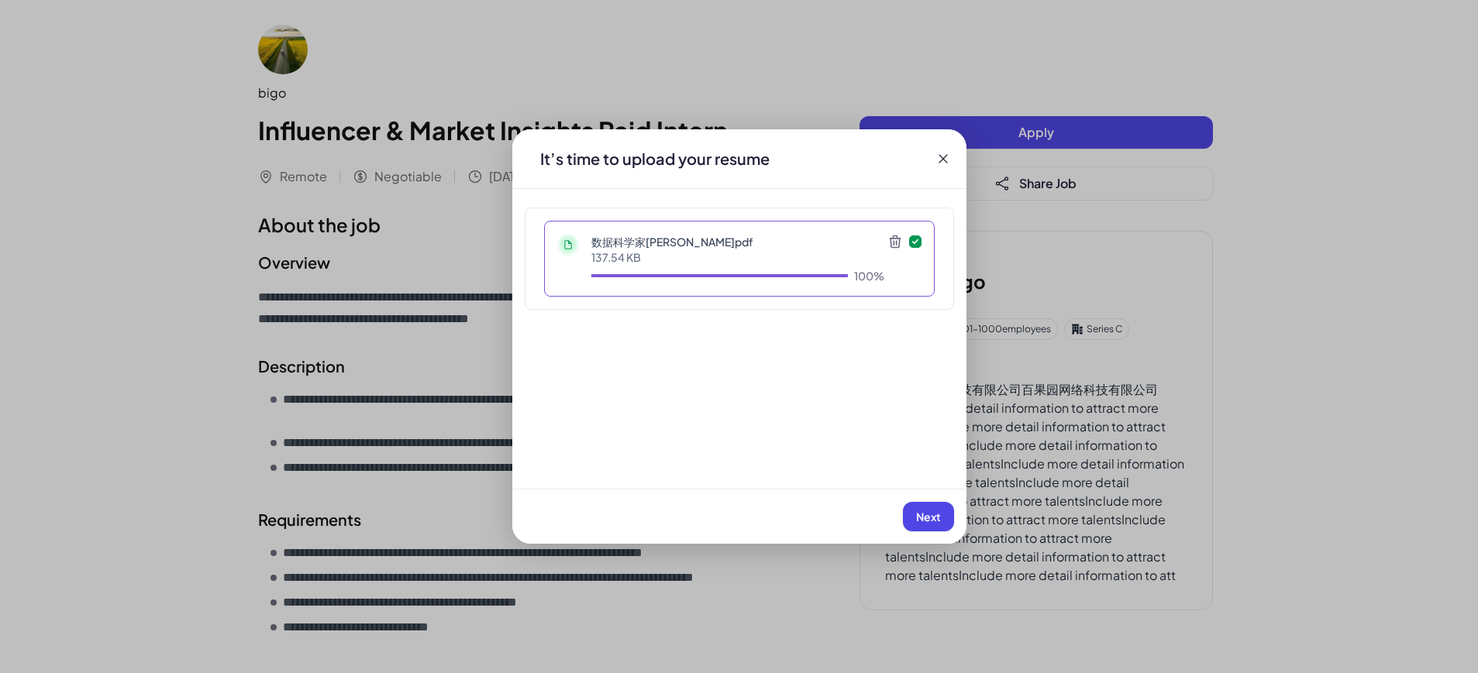
click at [921, 519] on span "Next" at bounding box center [928, 517] width 25 height 14
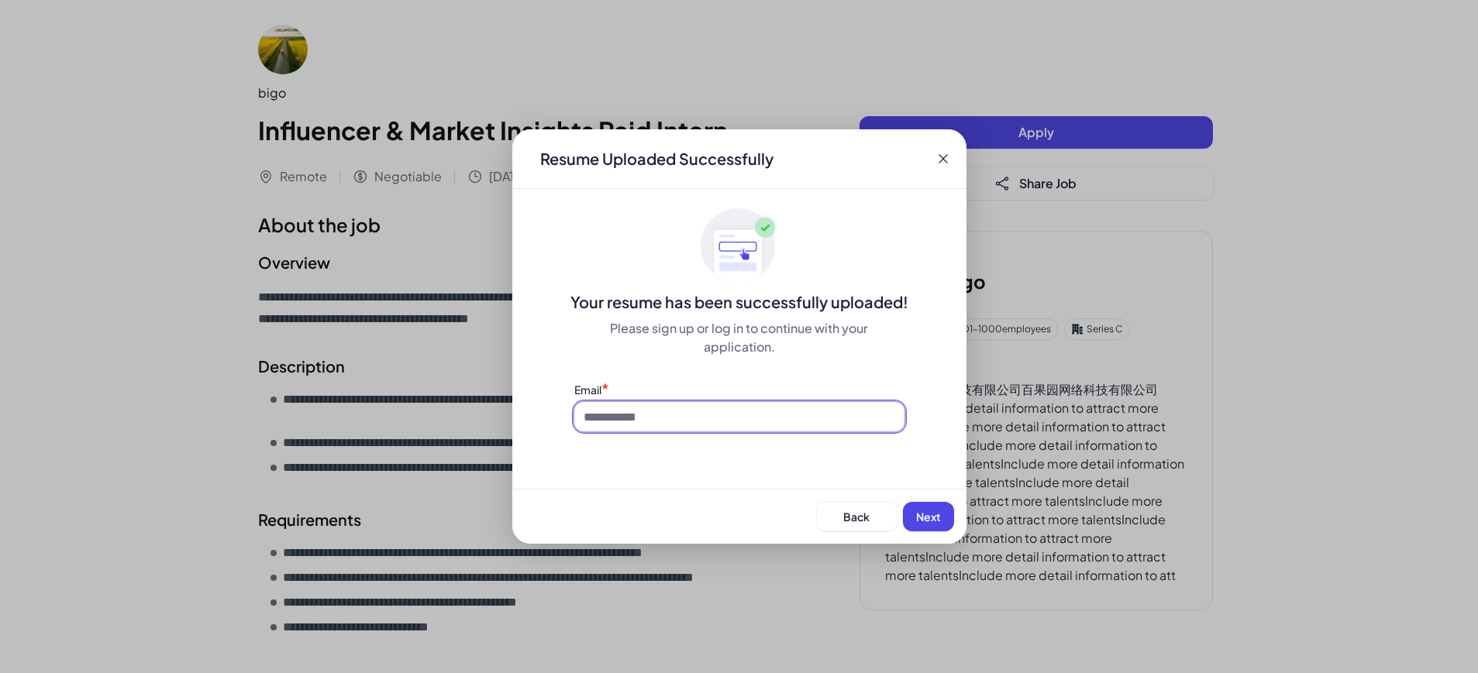
click at [686, 415] on input at bounding box center [739, 416] width 330 height 29
paste input "********"
drag, startPoint x: 674, startPoint y: 418, endPoint x: 488, endPoint y: 416, distance: 186.0
click at [488, 416] on div "Application bigo | Influencer & Market Insights Paid Intern Resume Uploaded Suc…" at bounding box center [739, 336] width 1478 height 673
paste input
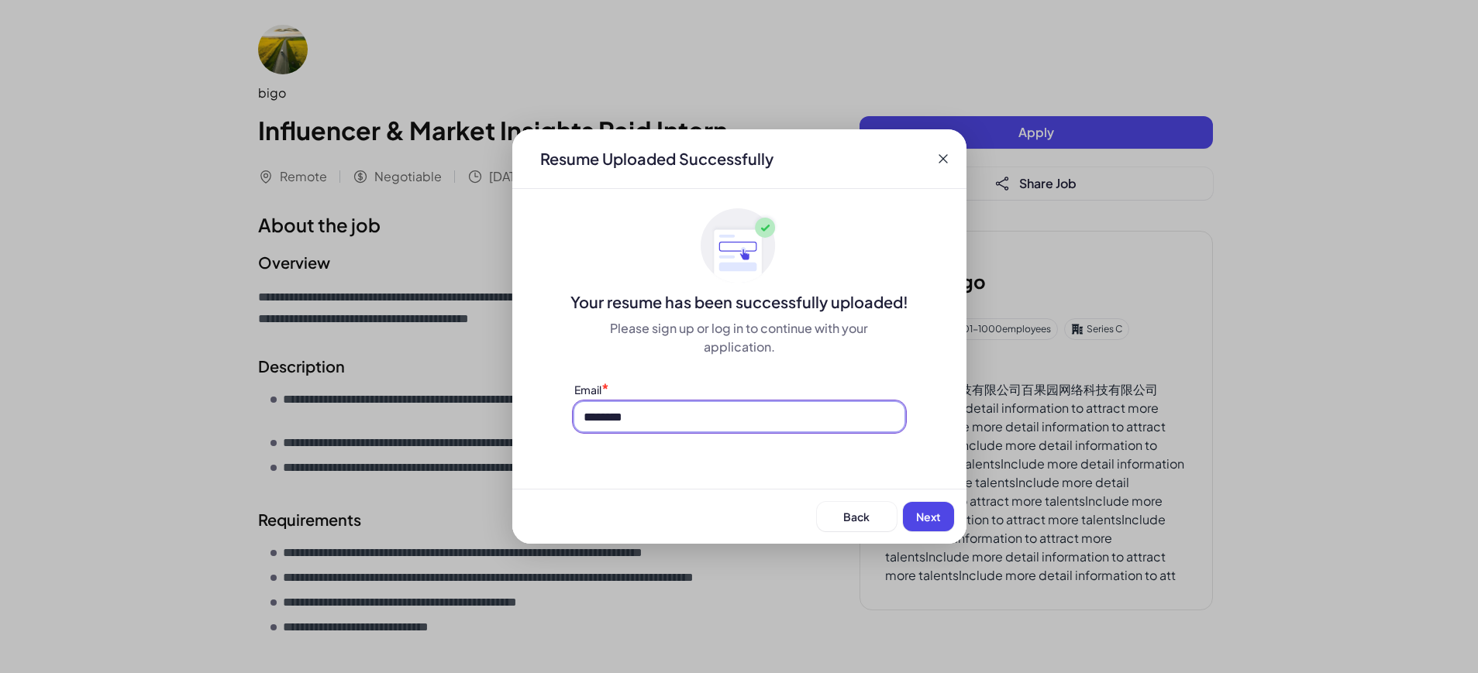
type input "*********"
drag, startPoint x: 677, startPoint y: 415, endPoint x: 477, endPoint y: 415, distance: 199.9
click at [477, 415] on div "Application bigo | Influencer & Market Insights Paid Intern Resume Uploaded Suc…" at bounding box center [739, 336] width 1478 height 673
click at [664, 416] on input at bounding box center [739, 416] width 330 height 29
type input "*"
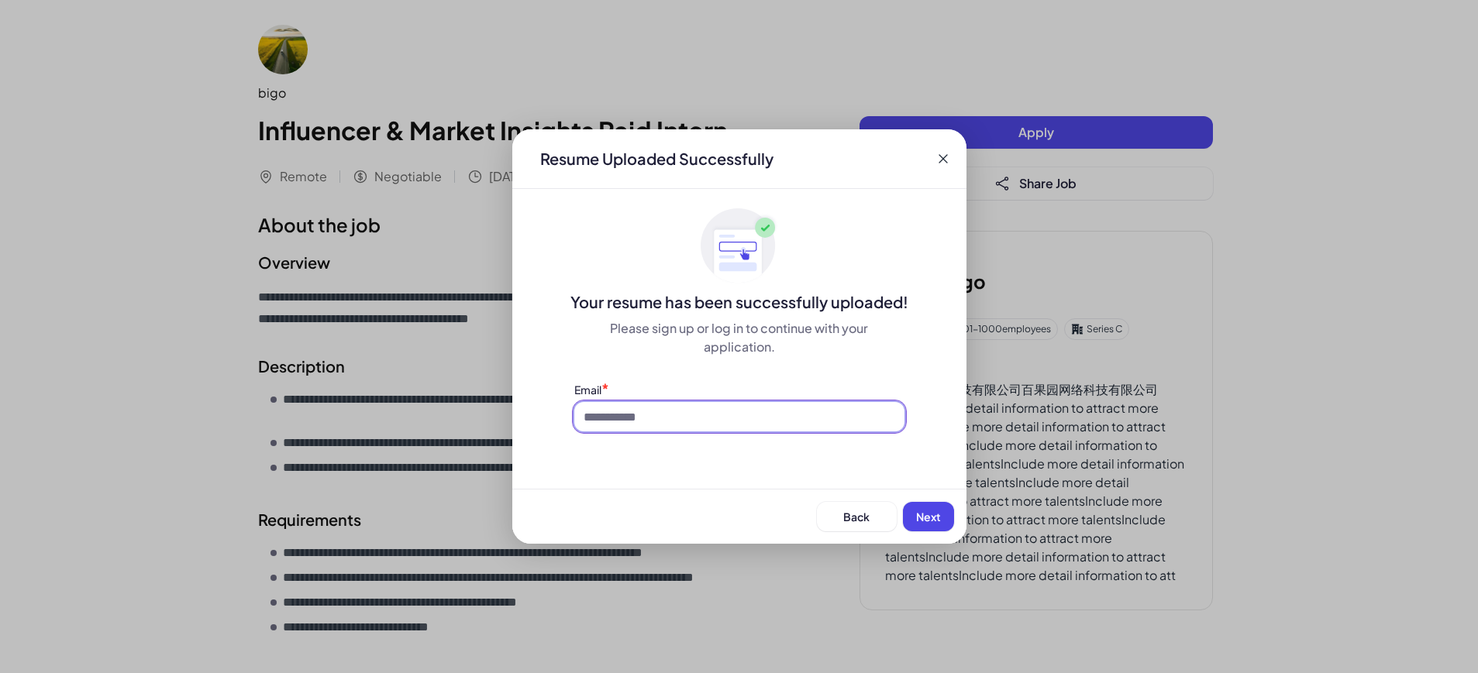
paste input "********"
type input "**********"
click at [923, 529] on button "Next" at bounding box center [928, 516] width 51 height 29
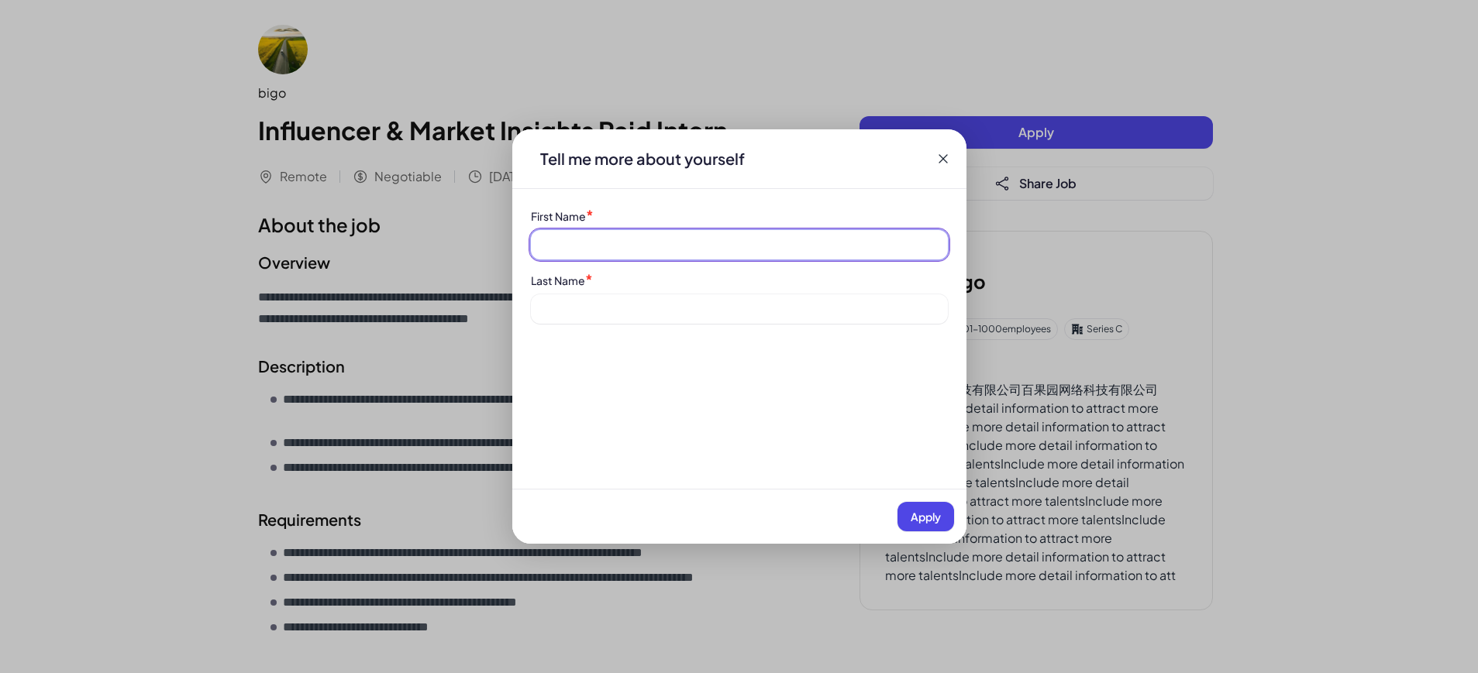
click at [649, 246] on input at bounding box center [739, 244] width 417 height 29
type input "*******"
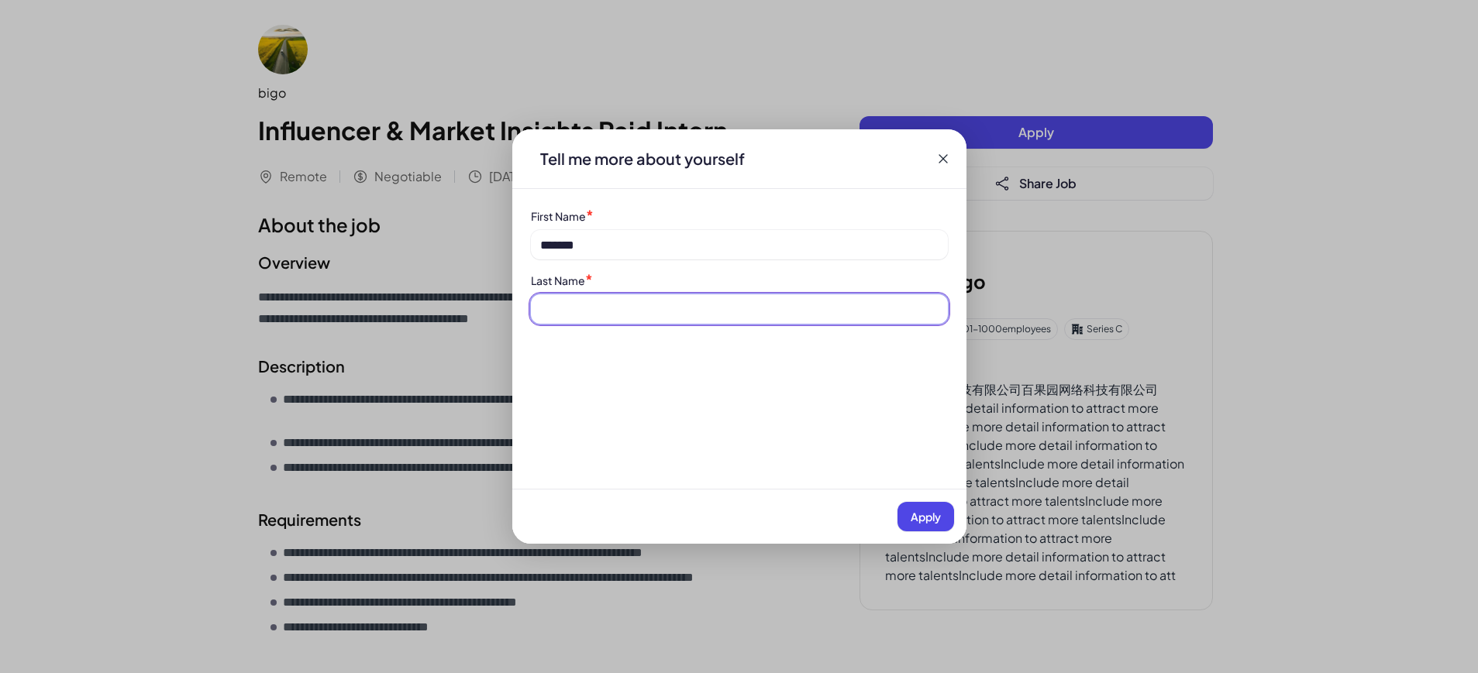
click at [635, 308] on input at bounding box center [739, 308] width 417 height 29
type input "***"
click at [921, 508] on button "Apply" at bounding box center [925, 516] width 57 height 29
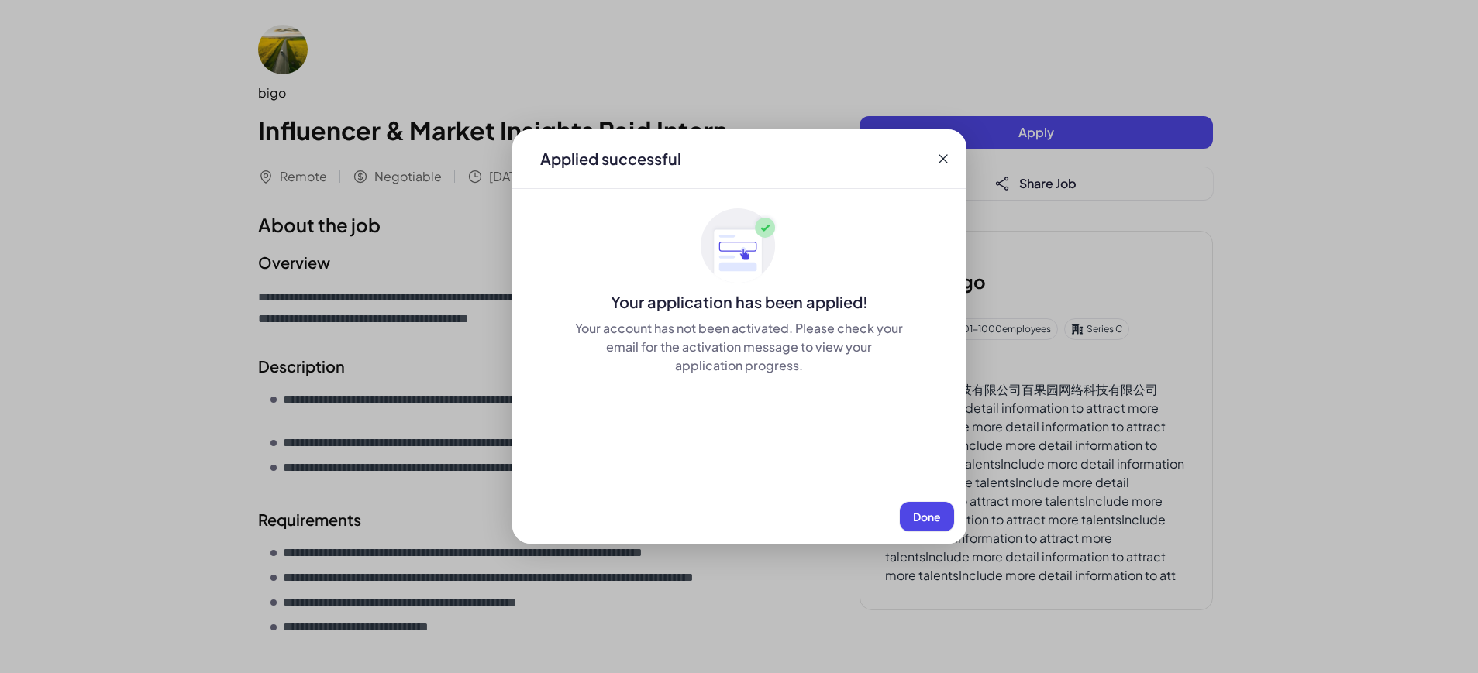
click at [927, 512] on span "Done" at bounding box center [927, 517] width 28 height 14
